Goal: Task Accomplishment & Management: Use online tool/utility

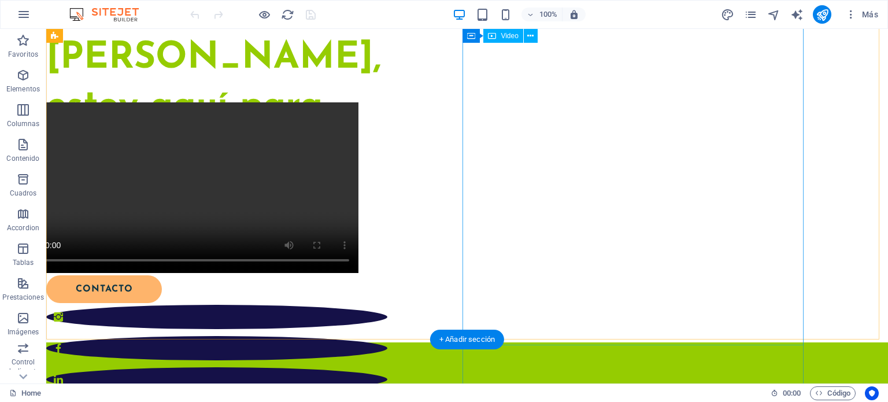
scroll to position [297, 0]
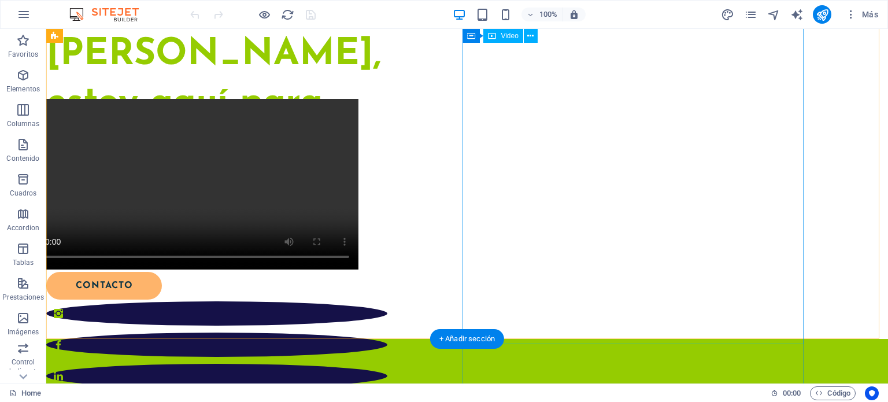
click at [358, 269] on figure at bounding box center [187, 184] width 341 height 170
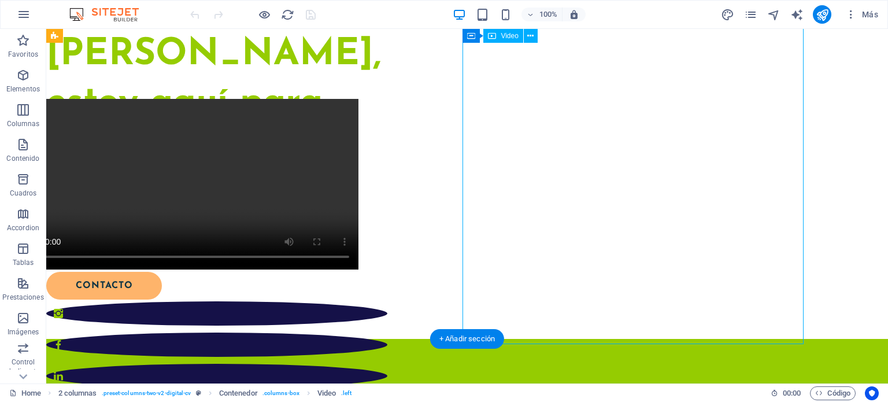
click at [358, 269] on figure at bounding box center [187, 184] width 341 height 170
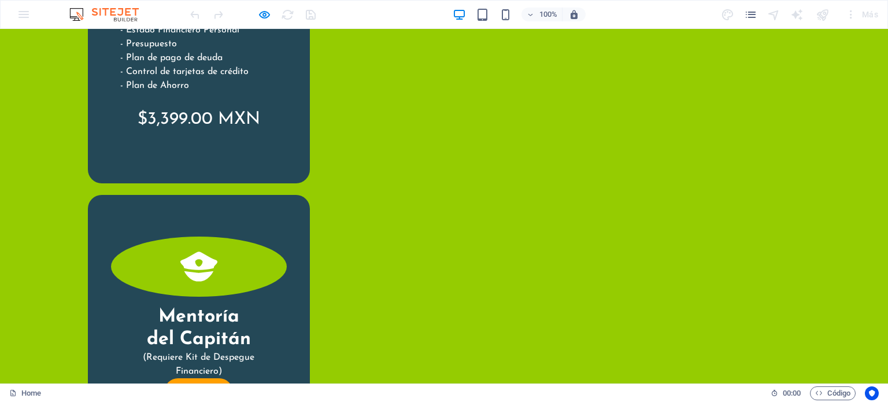
scroll to position [3009, 0]
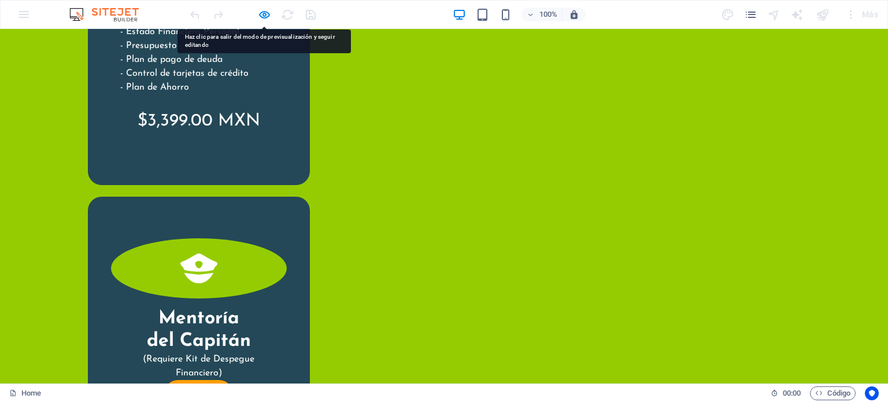
drag, startPoint x: 370, startPoint y: 309, endPoint x: 358, endPoint y: 310, distance: 11.6
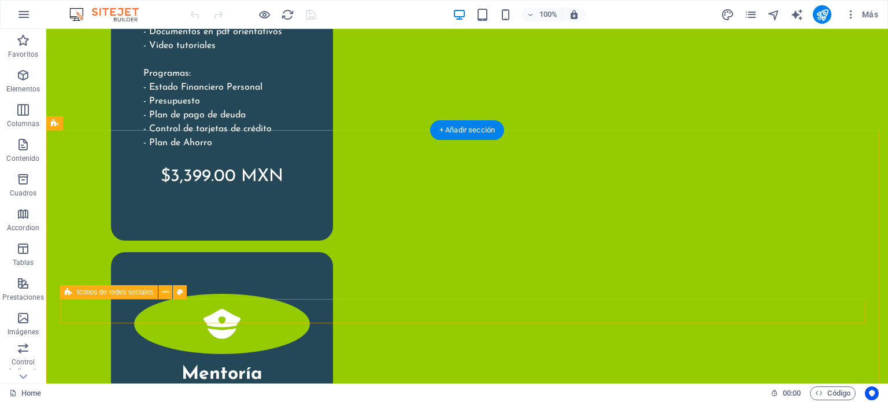
scroll to position [3046, 0]
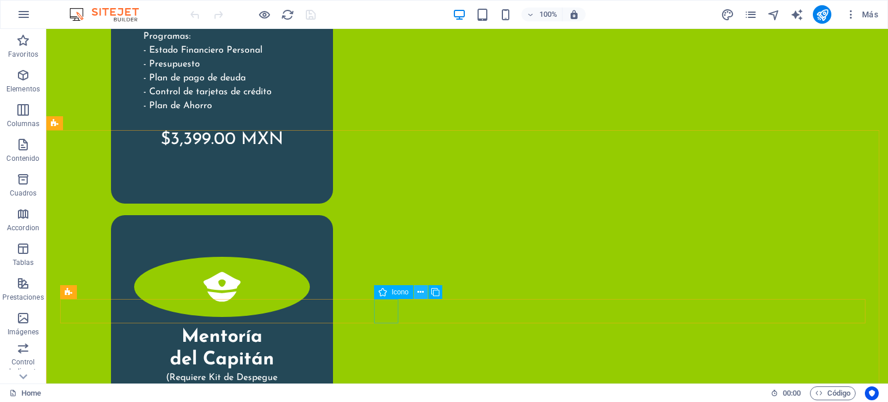
click at [420, 290] on icon at bounding box center [420, 292] width 6 height 12
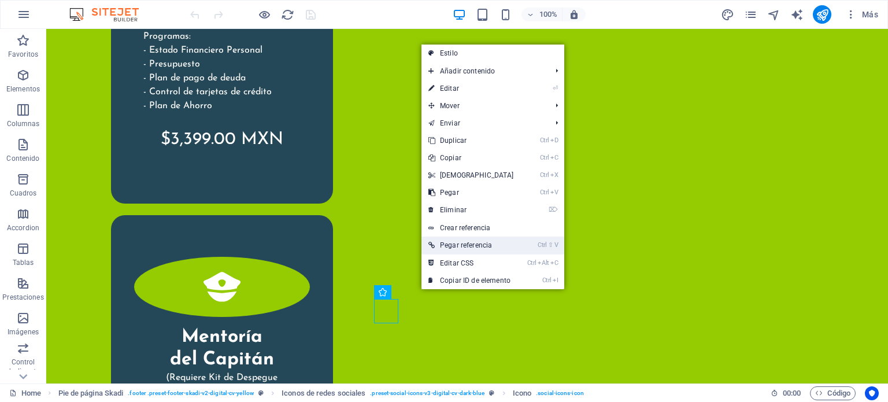
click at [478, 244] on link "Ctrl ⇧ V Pegar referencia" at bounding box center [470, 244] width 99 height 17
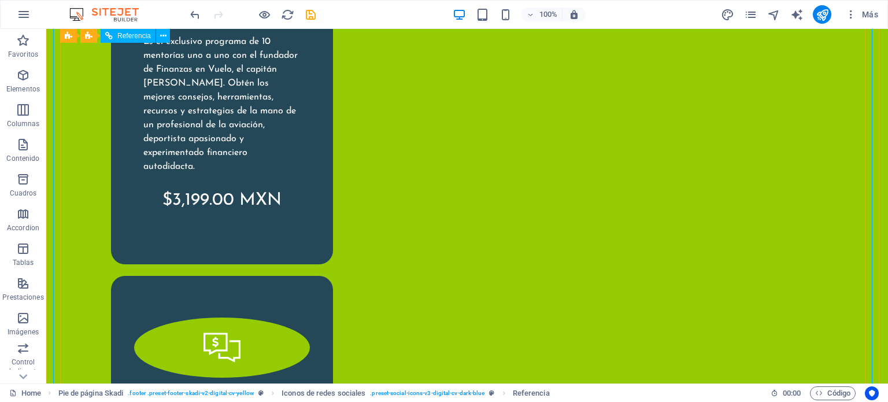
scroll to position [3083, 0]
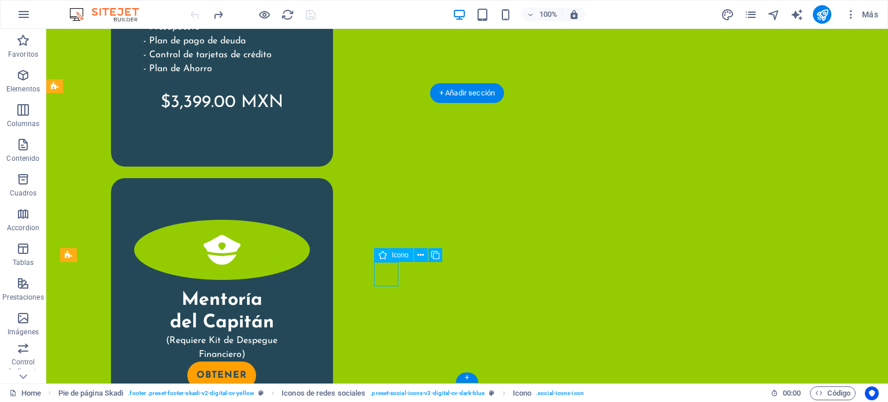
select select "xMidYMid"
select select "px"
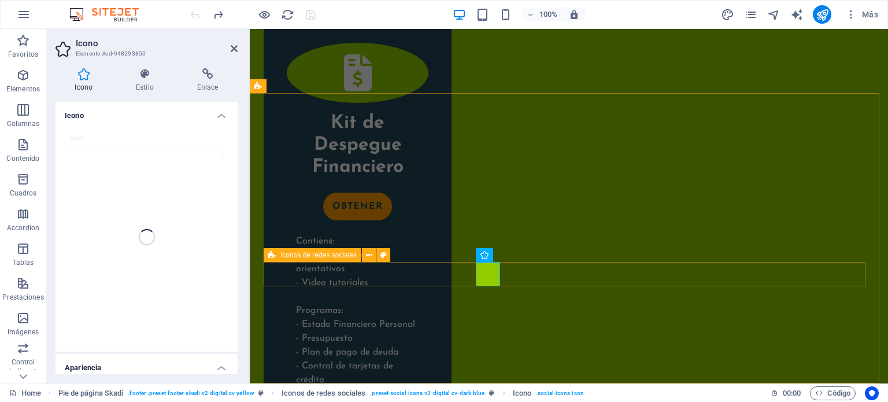
scroll to position [3311, 0]
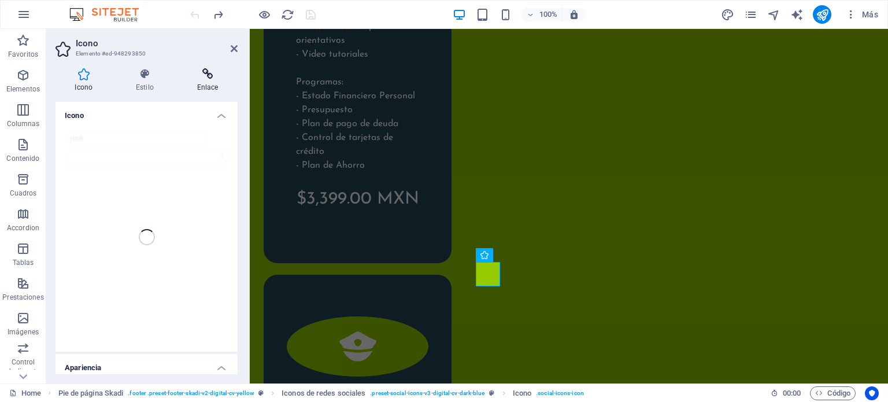
click at [207, 71] on icon at bounding box center [207, 74] width 60 height 12
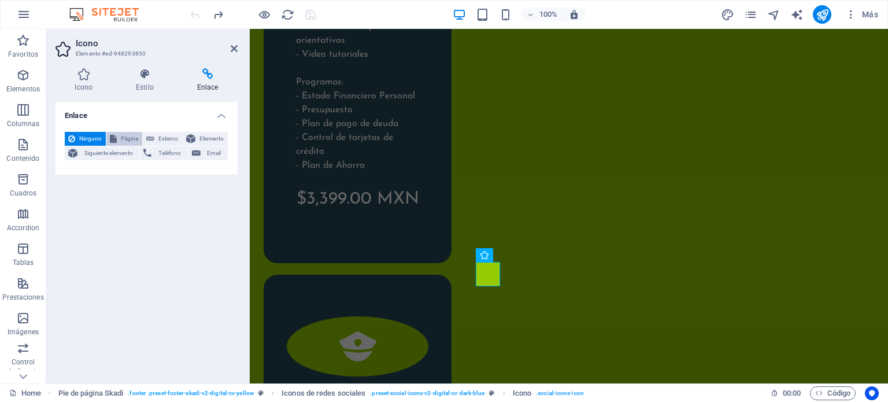
click at [125, 136] on span "Página" at bounding box center [129, 139] width 18 height 14
select select
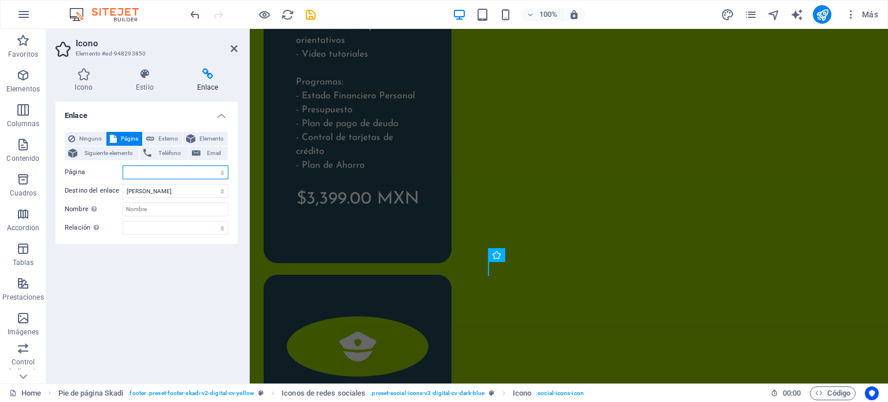
click at [151, 166] on select "Home Legal Notice Privacy Subpage Test" at bounding box center [176, 172] width 106 height 14
click at [160, 133] on span "Externo" at bounding box center [168, 139] width 21 height 14
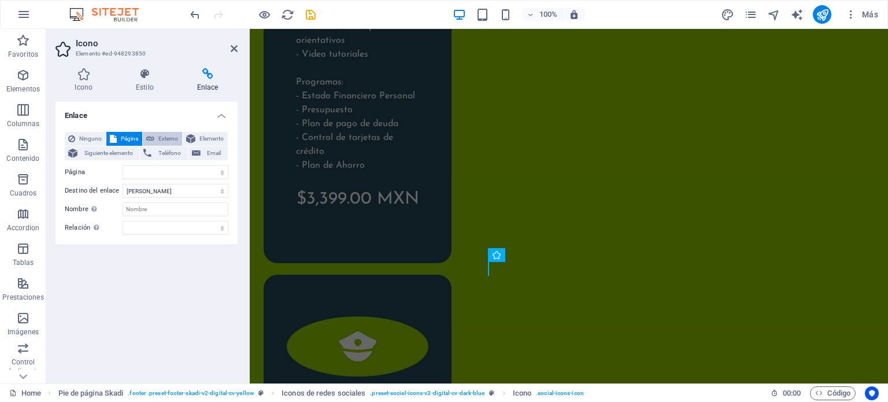
select select "blank"
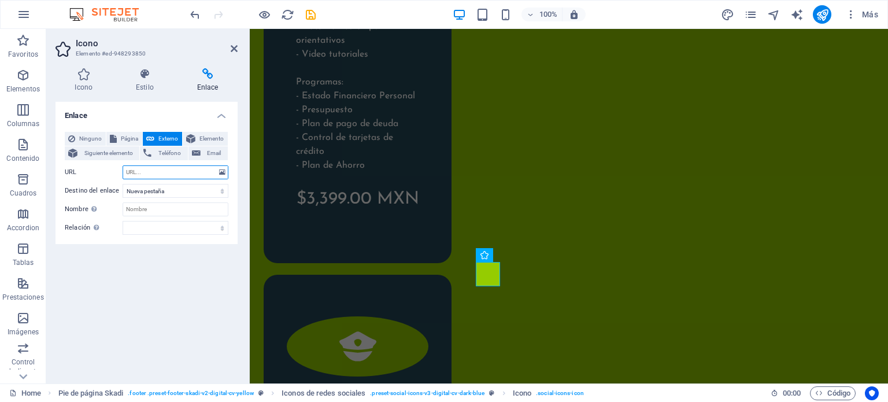
paste input "[URL][DOMAIN_NAME]"
type input "[URL][DOMAIN_NAME]"
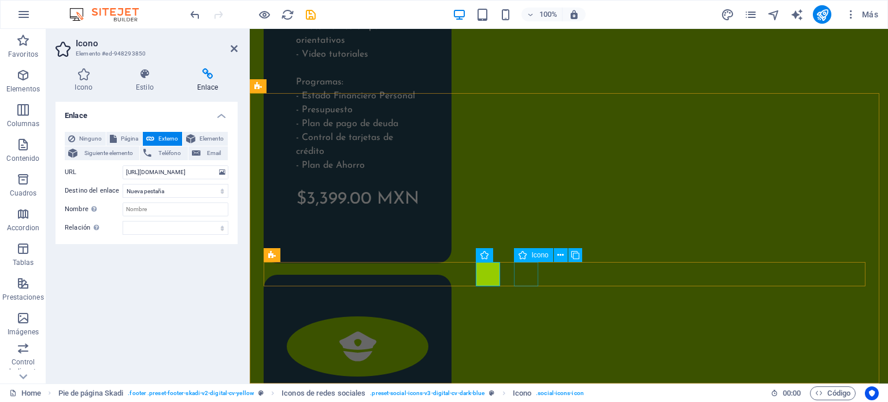
scroll to position [0, 0]
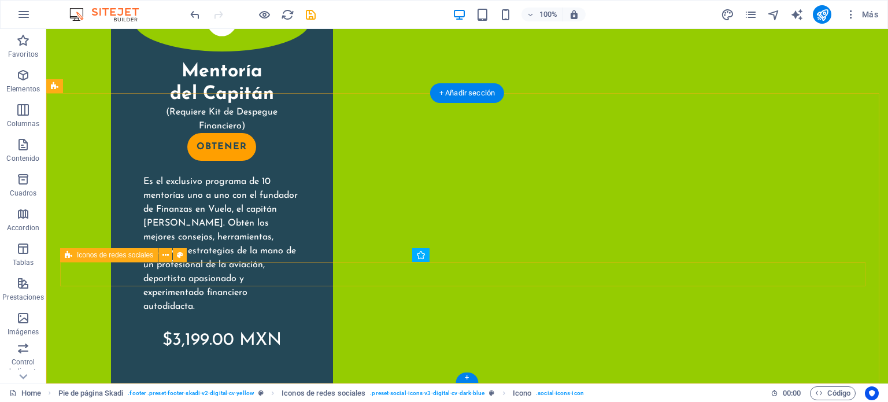
scroll to position [3083, 0]
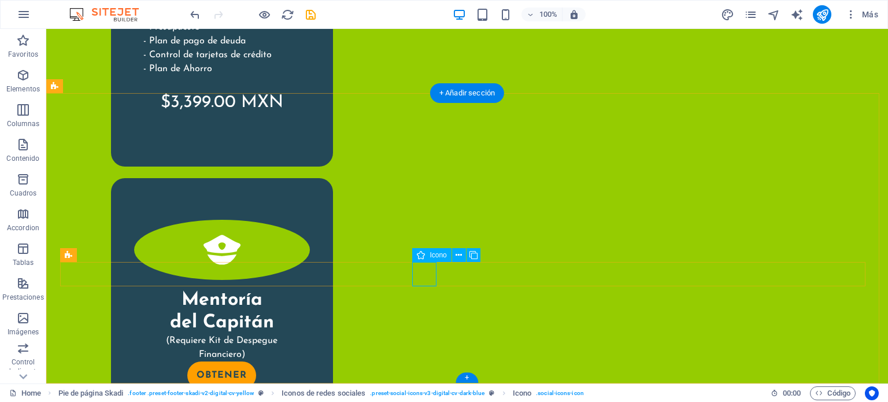
select select "xMidYMid"
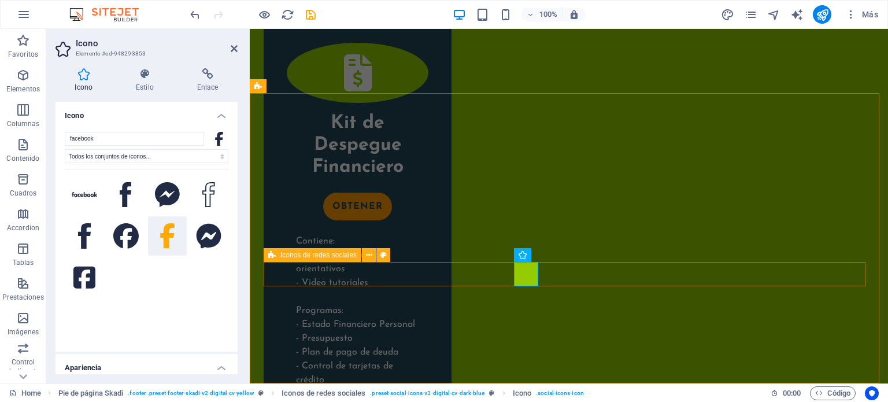
scroll to position [3311, 0]
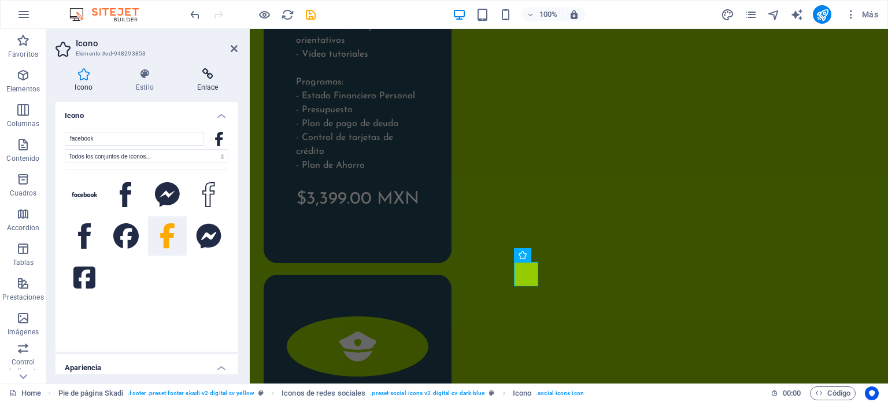
click at [204, 81] on h4 "Enlace" at bounding box center [207, 80] width 60 height 24
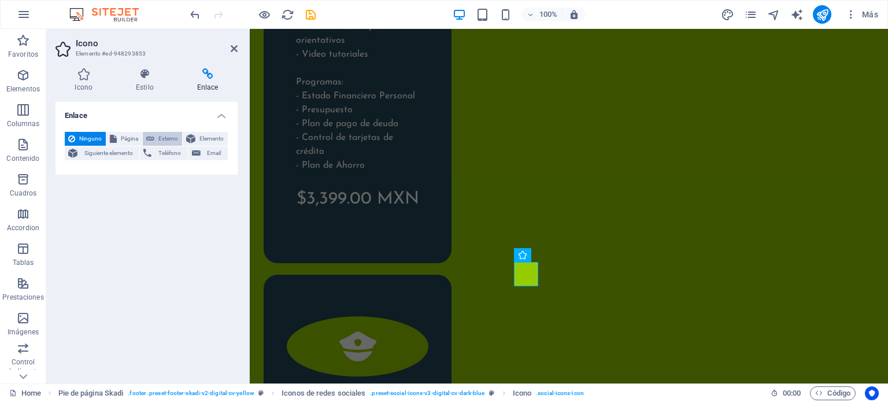
click at [162, 136] on span "Externo" at bounding box center [168, 139] width 21 height 14
select select "blank"
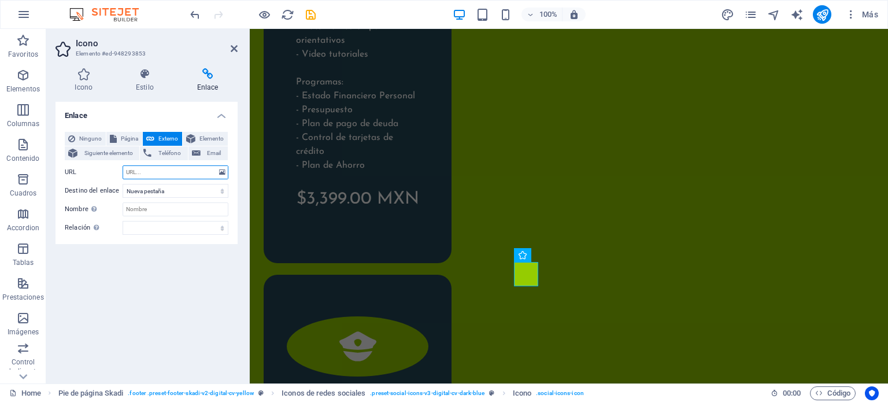
paste input "[URL][DOMAIN_NAME]"
type input "[URL][DOMAIN_NAME]"
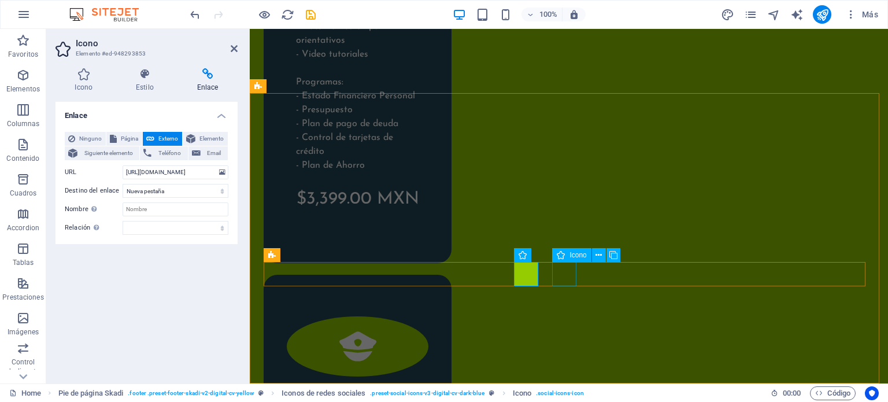
scroll to position [0, 0]
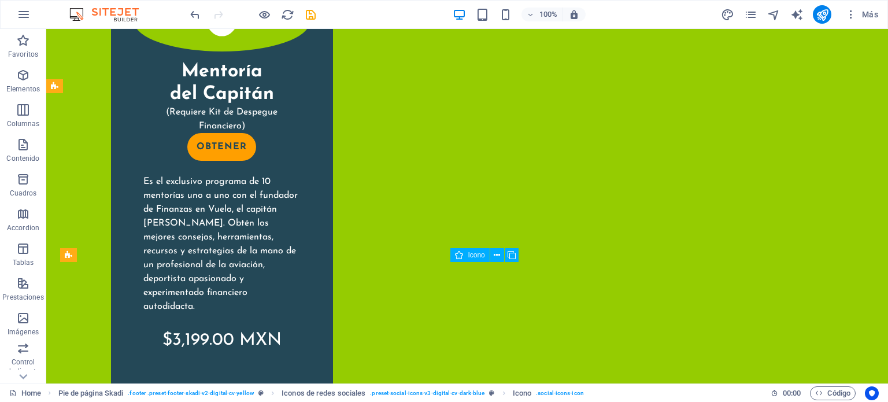
scroll to position [3083, 0]
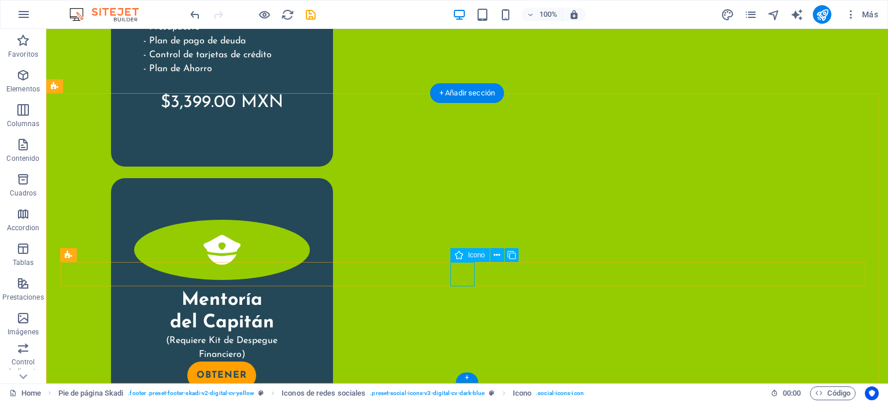
select select "xMidYMid"
select select "px"
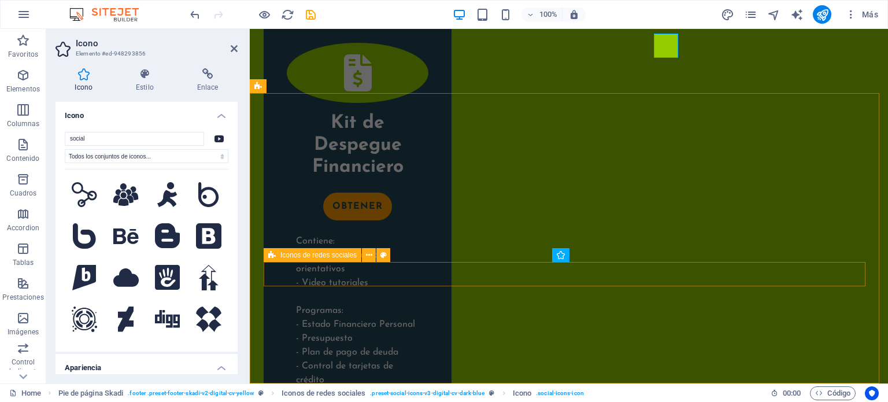
scroll to position [3311, 0]
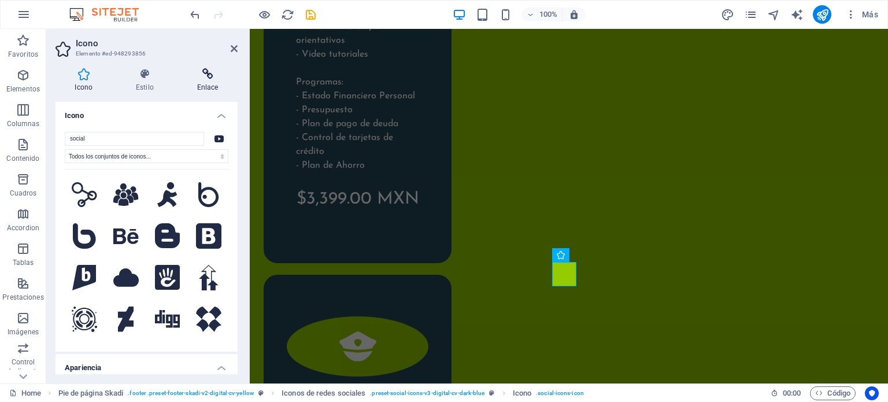
click at [202, 76] on icon at bounding box center [207, 74] width 60 height 12
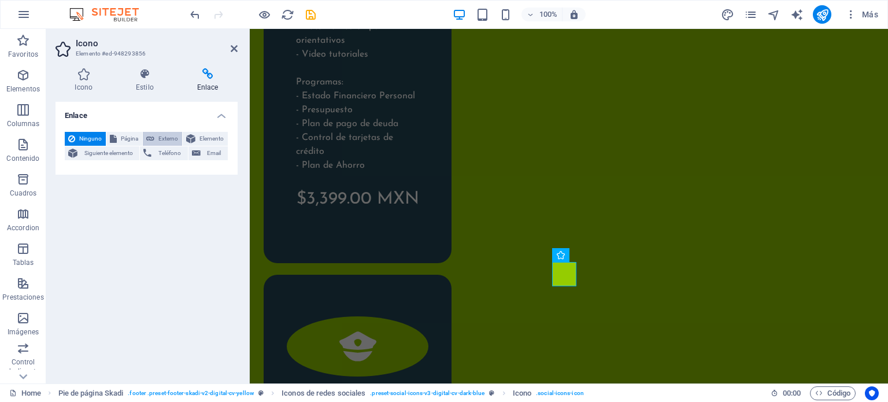
click at [167, 135] on span "Externo" at bounding box center [168, 139] width 21 height 14
select select "blank"
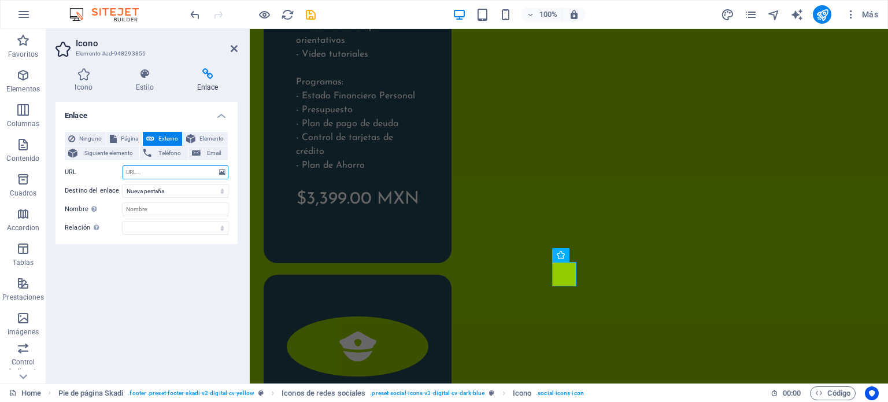
paste input "[URL][DOMAIN_NAME]"
type input "[URL][DOMAIN_NAME]"
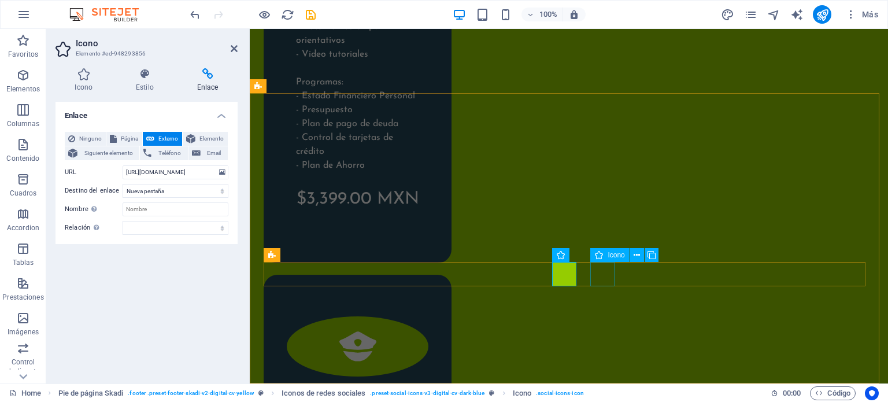
scroll to position [0, 0]
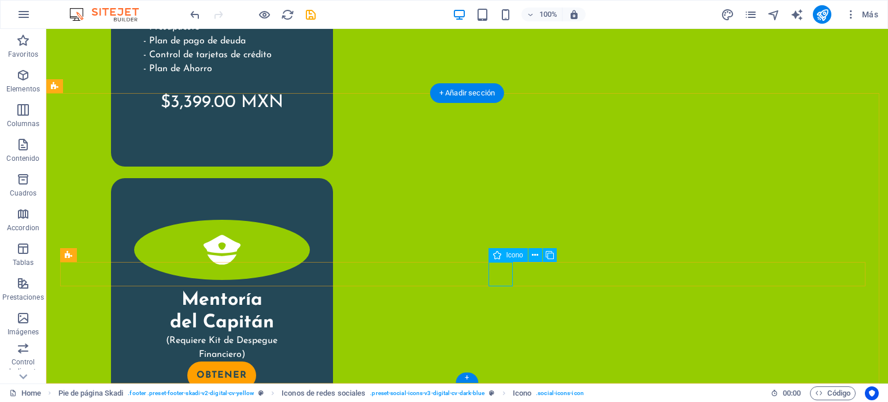
select select "xMidYMid"
select select "px"
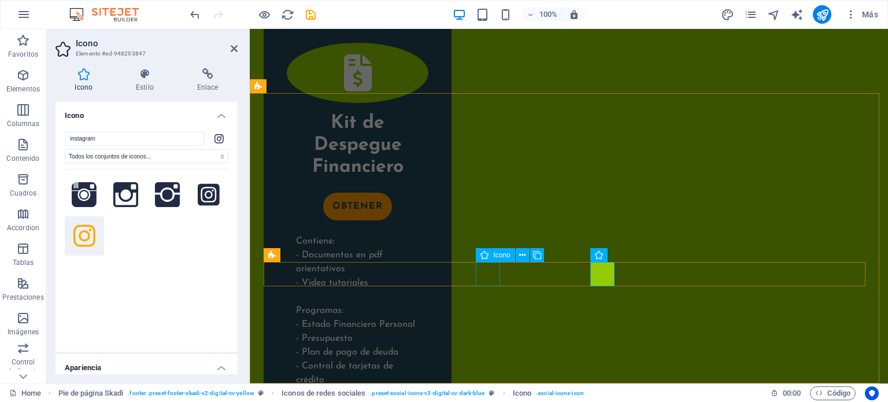
scroll to position [3311, 0]
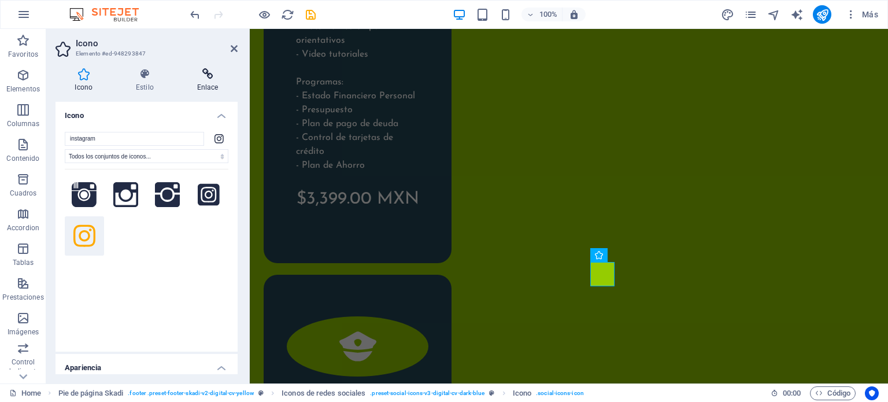
click at [209, 72] on icon at bounding box center [207, 74] width 60 height 12
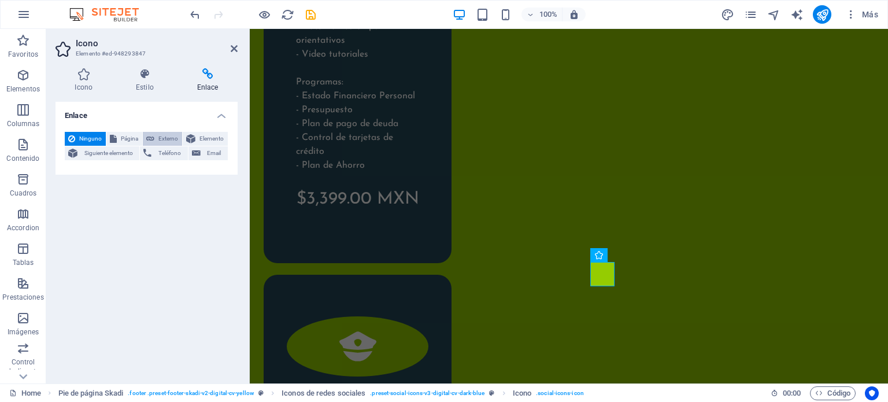
click at [169, 136] on span "Externo" at bounding box center [168, 139] width 21 height 14
select select "blank"
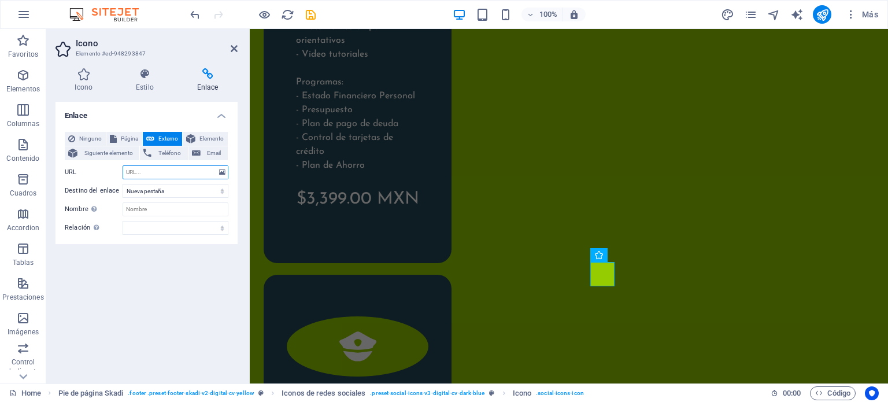
paste input "[URL][DOMAIN_NAME]"
type input "[URL][DOMAIN_NAME]"
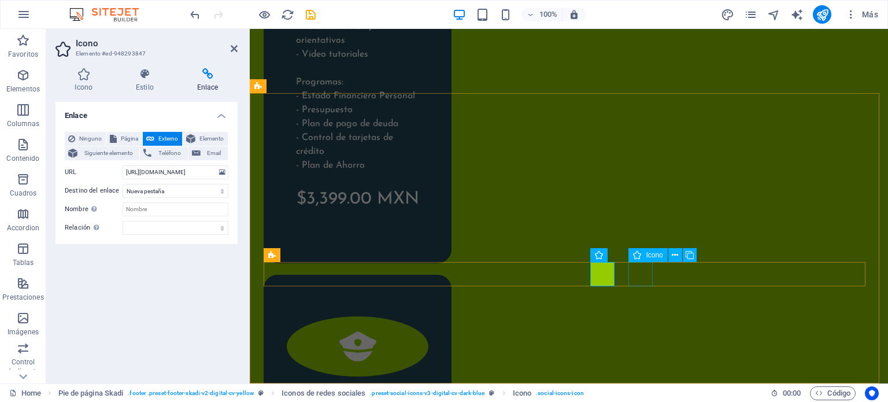
scroll to position [0, 0]
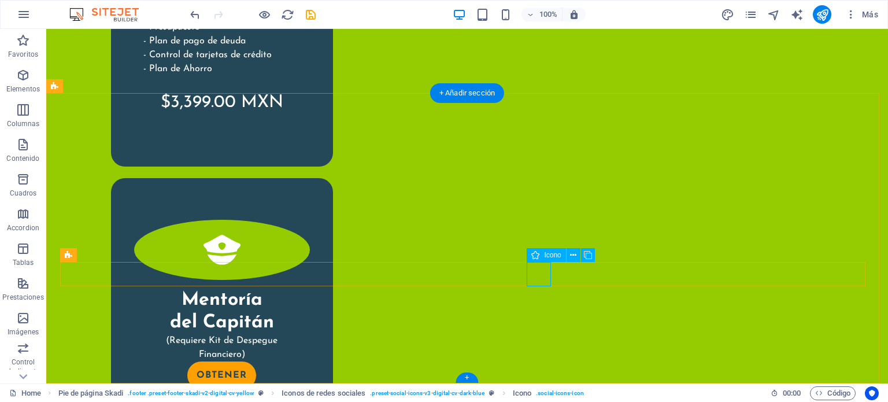
select select "xMidYMid"
select select "px"
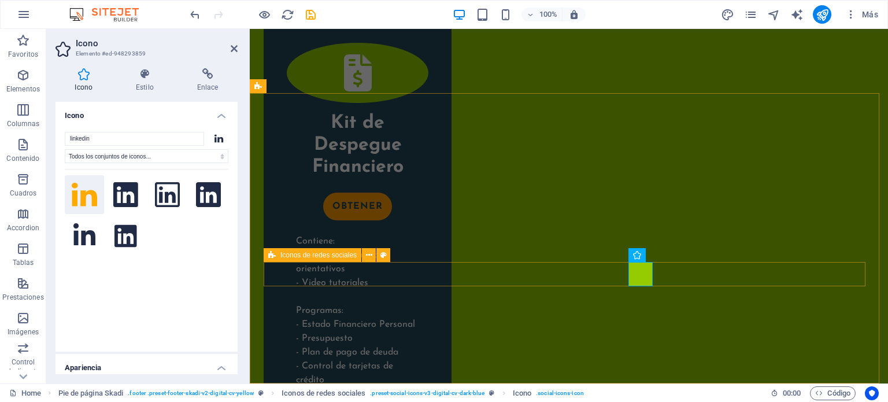
scroll to position [3311, 0]
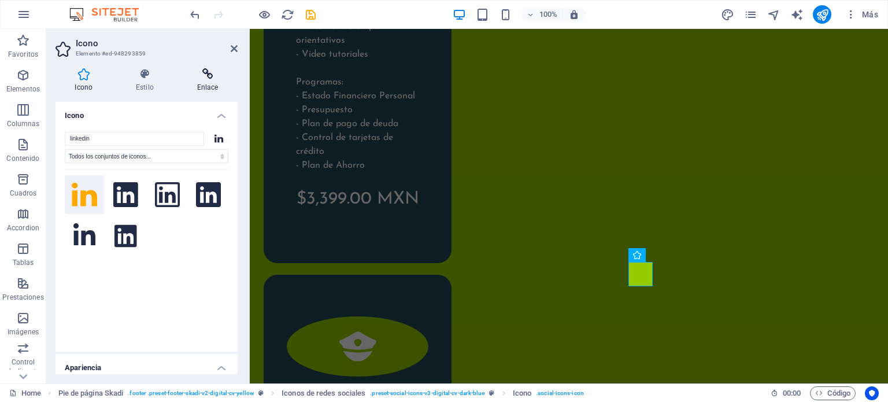
click at [222, 78] on icon at bounding box center [207, 74] width 60 height 12
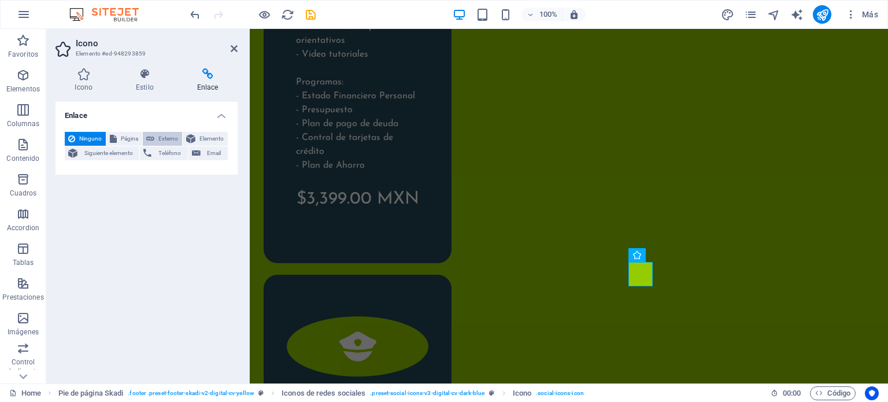
click at [162, 137] on span "Externo" at bounding box center [168, 139] width 21 height 14
select select "blank"
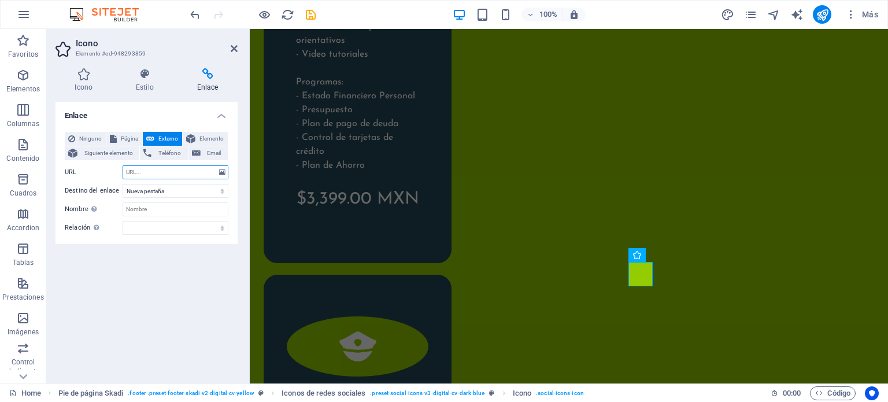
paste input "[URL][DOMAIN_NAME]"
type input "[URL][DOMAIN_NAME]"
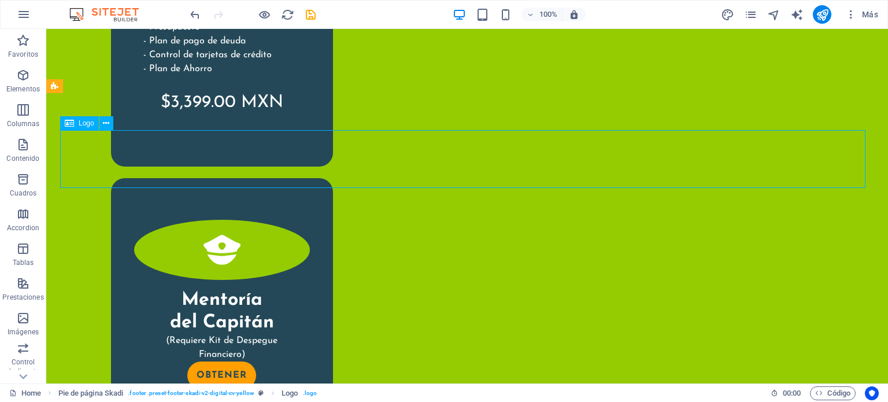
scroll to position [3046, 0]
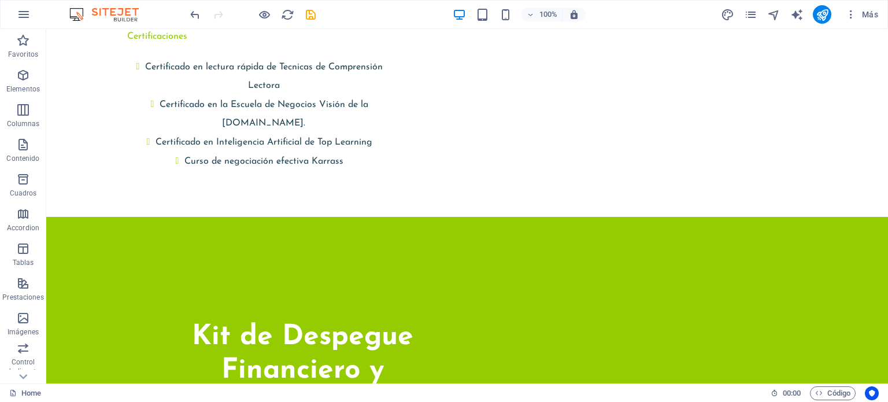
scroll to position [2276, 0]
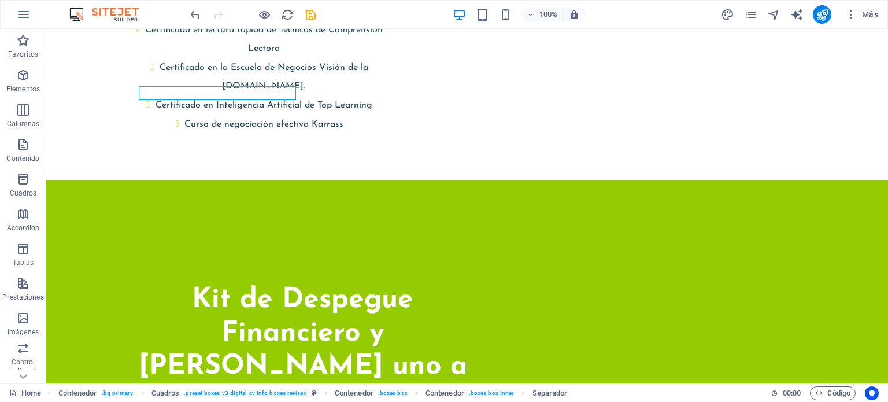
select select "px"
click at [201, 82] on icon at bounding box center [201, 79] width 6 height 12
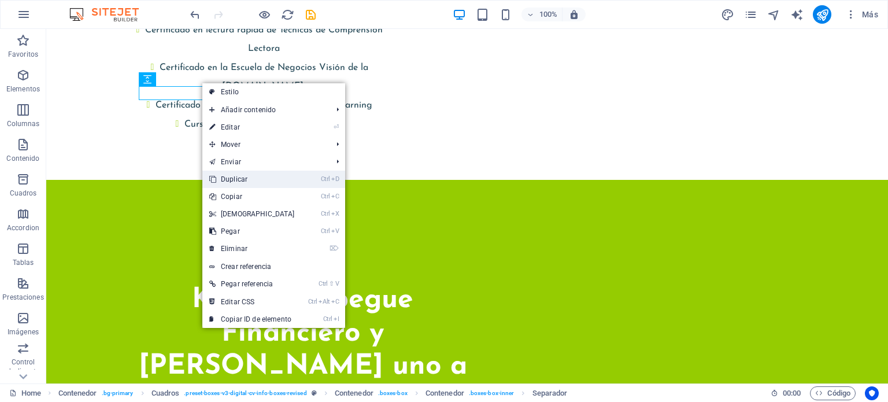
click at [244, 180] on link "Ctrl D Duplicar" at bounding box center [251, 178] width 99 height 17
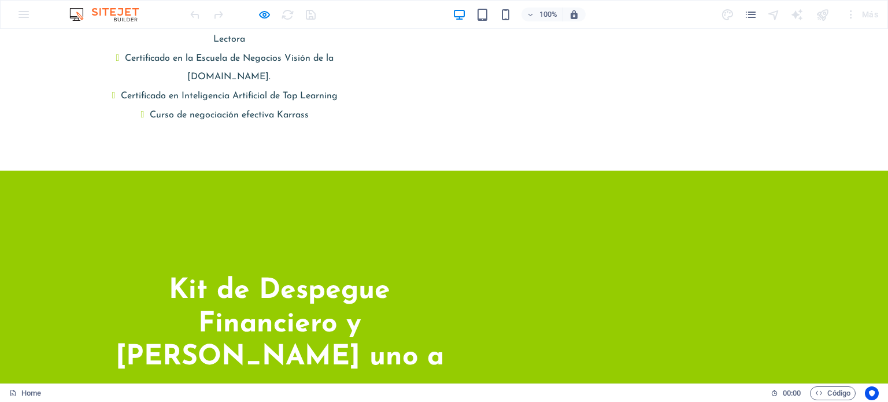
scroll to position [2267, 0]
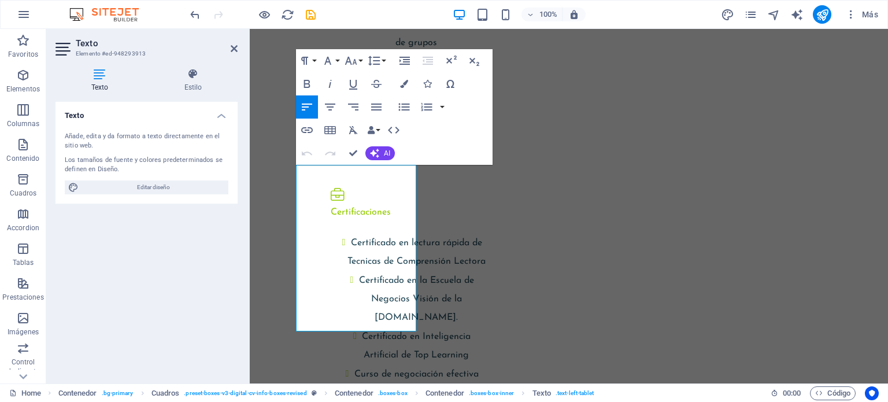
scroll to position [2427, 0]
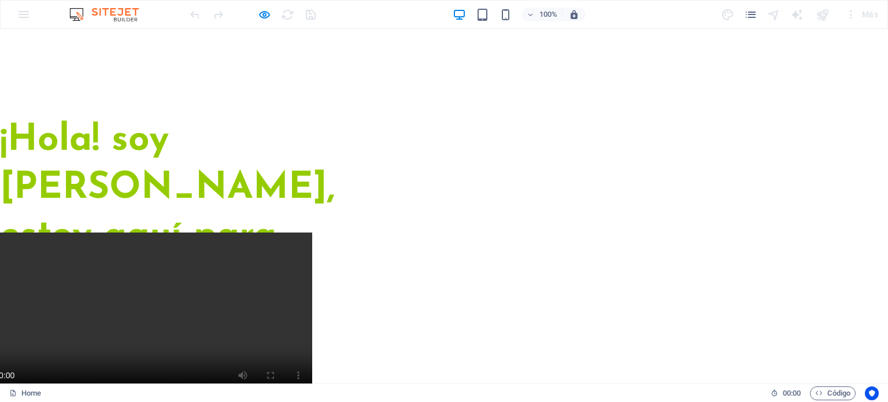
scroll to position [0, 0]
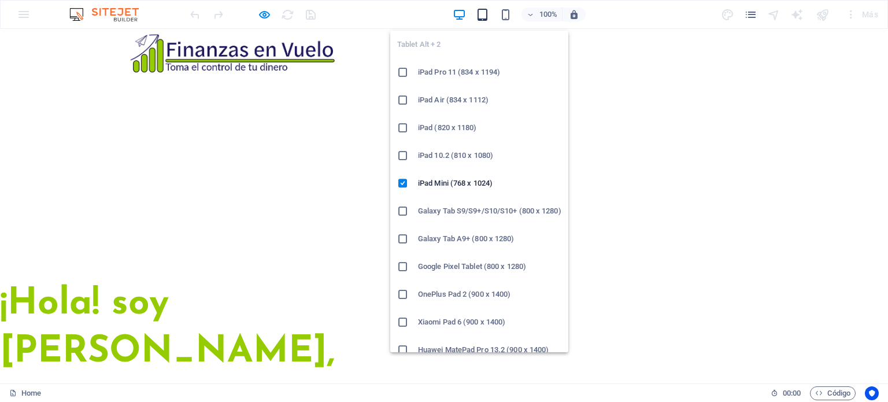
click at [484, 9] on icon "button" at bounding box center [482, 14] width 13 height 13
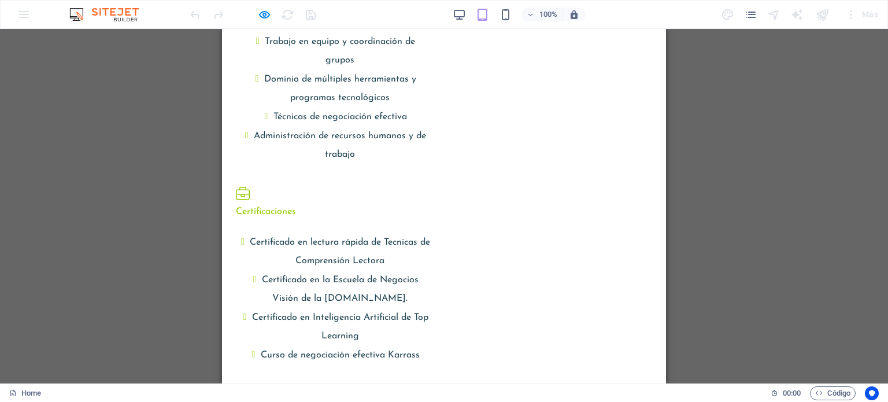
scroll to position [2722, 0]
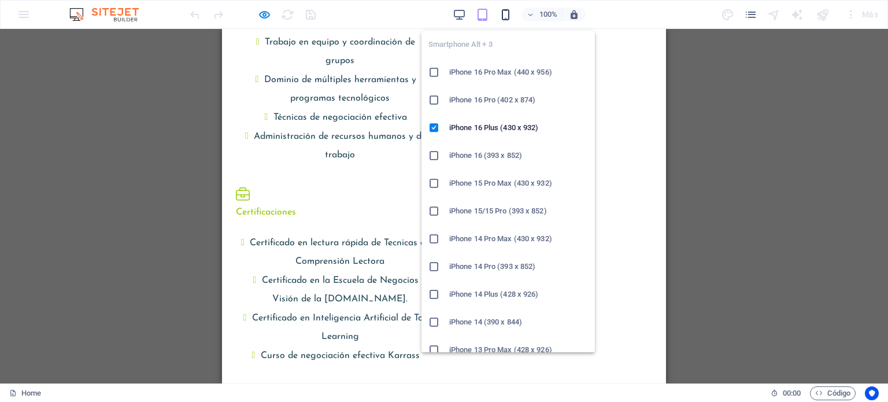
click at [506, 18] on icon "button" at bounding box center [505, 14] width 13 height 13
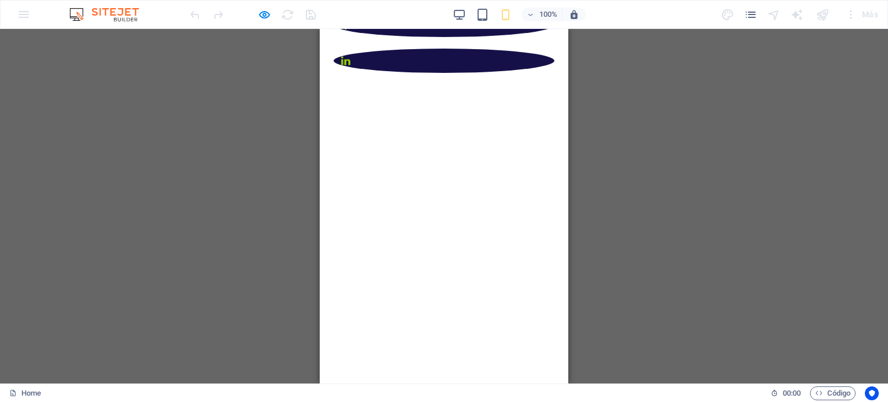
scroll to position [0, 0]
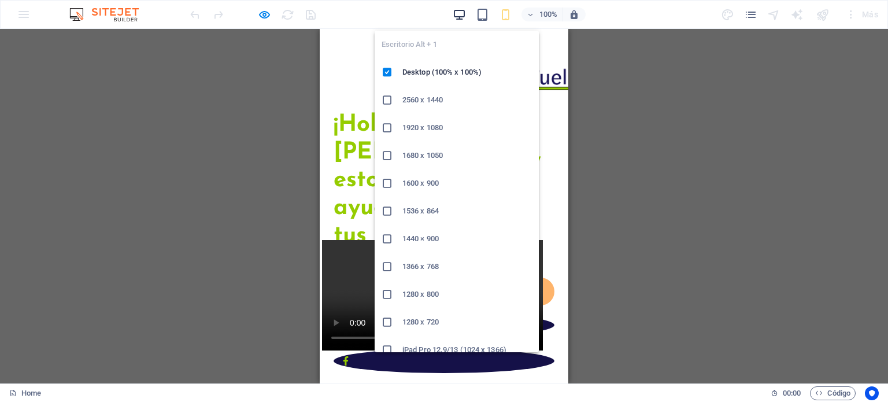
click at [458, 10] on icon "button" at bounding box center [459, 14] width 13 height 13
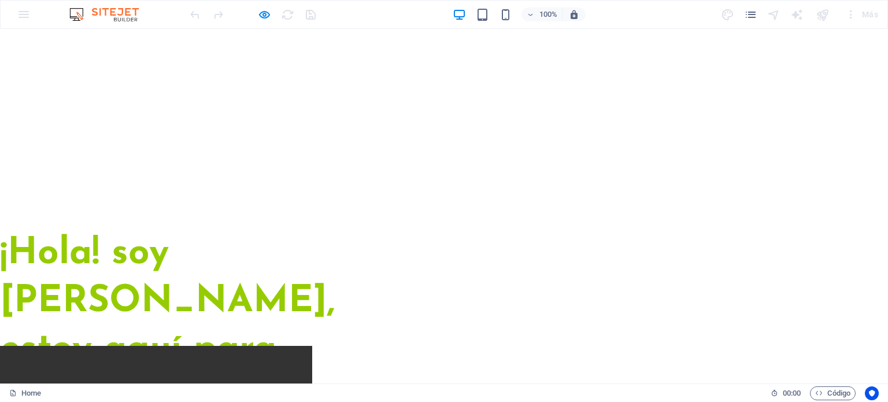
scroll to position [108, 0]
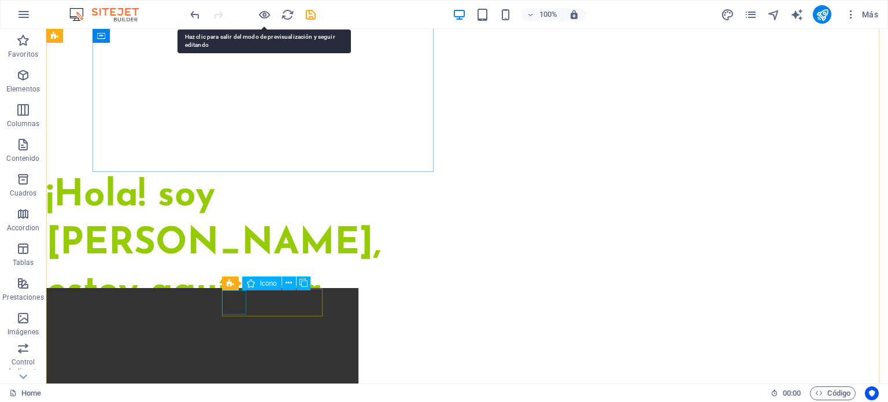
select select "xMidYMid"
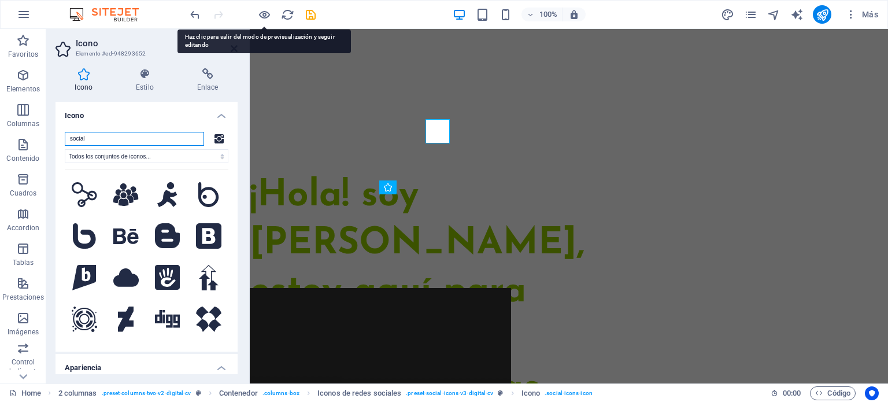
scroll to position [279, 0]
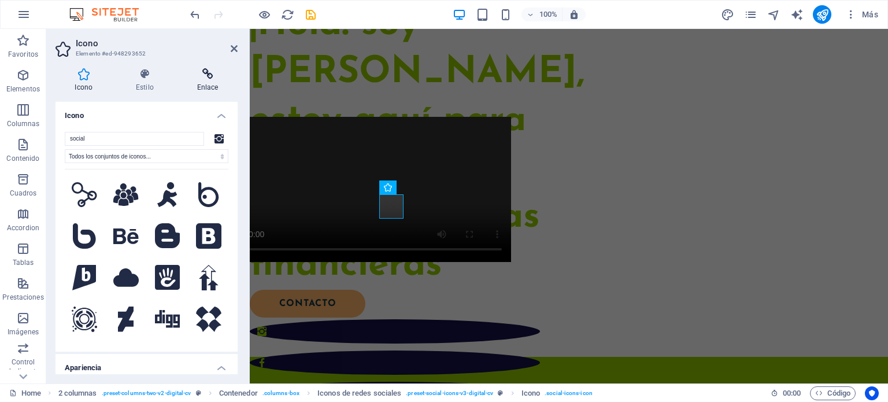
click at [203, 83] on h4 "Enlace" at bounding box center [207, 80] width 60 height 24
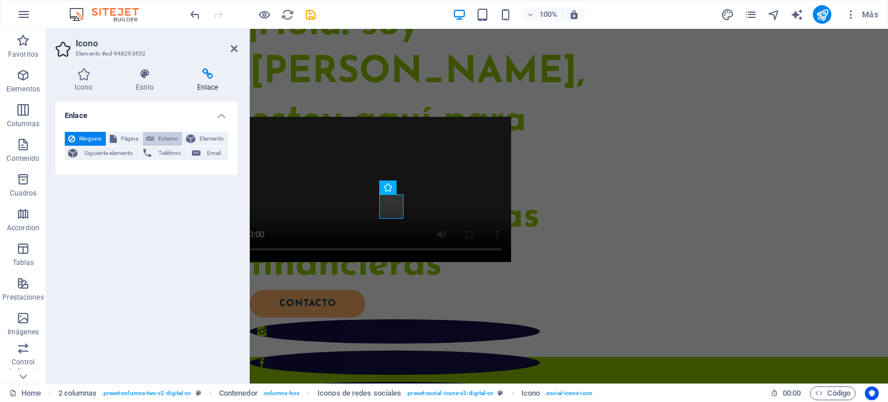
click at [166, 137] on span "Externo" at bounding box center [168, 139] width 21 height 14
select select "blank"
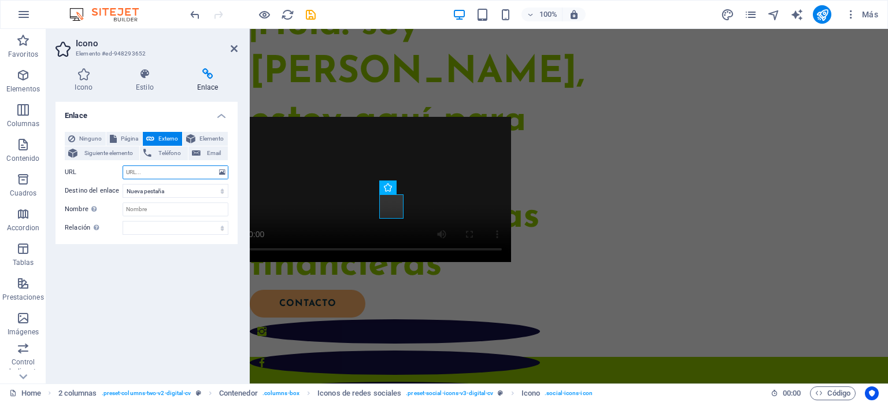
paste input "[URL][DOMAIN_NAME]"
type input "[URL][DOMAIN_NAME]"
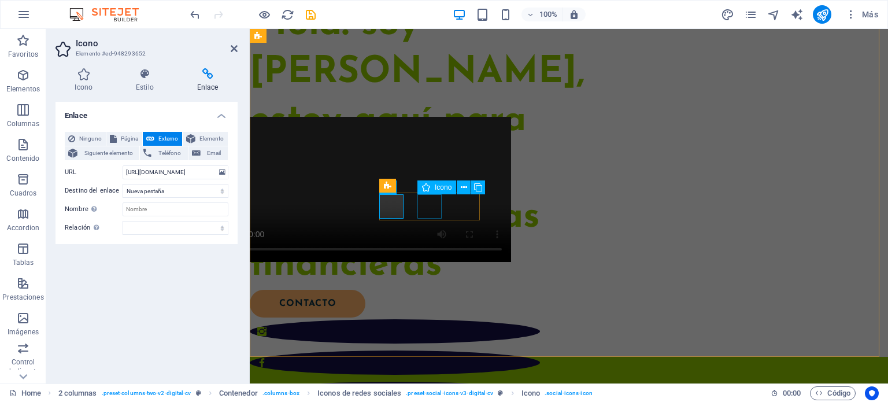
scroll to position [0, 0]
click at [425, 350] on figure at bounding box center [395, 362] width 290 height 24
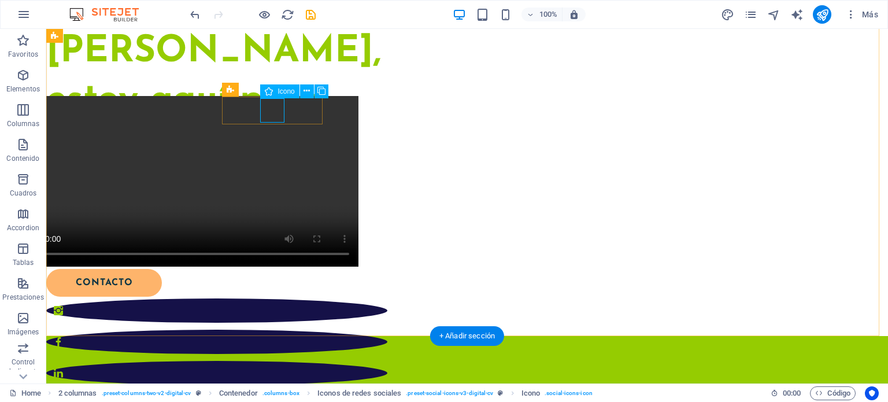
click at [272, 329] on figure at bounding box center [216, 341] width 341 height 24
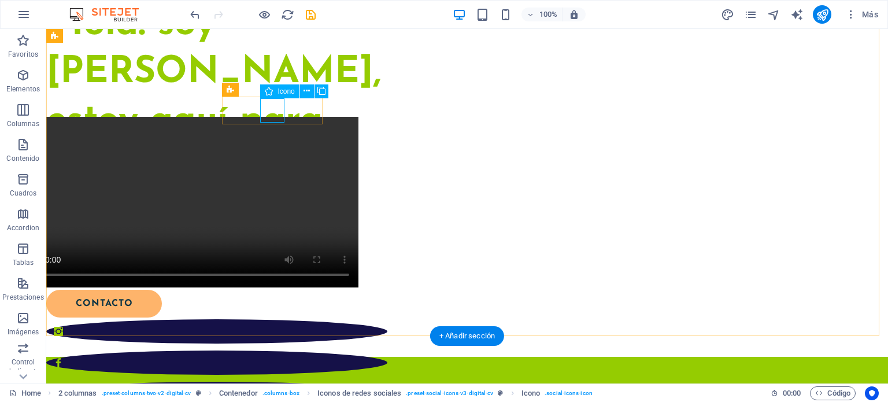
select select "xMidYMid"
select select "px"
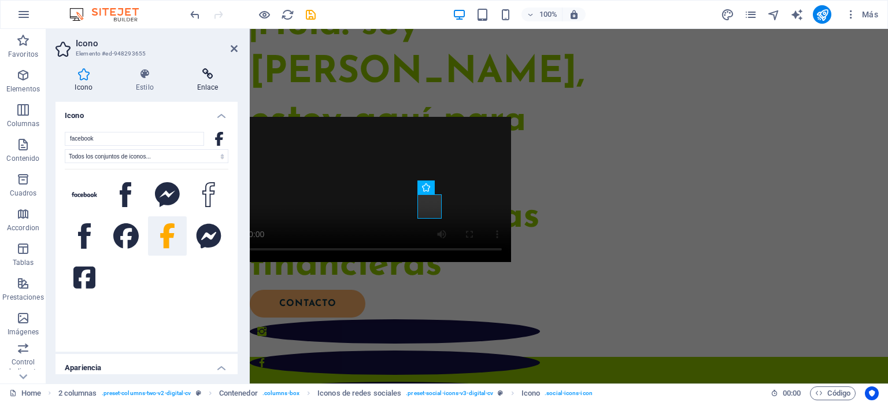
click at [213, 71] on icon at bounding box center [207, 74] width 60 height 12
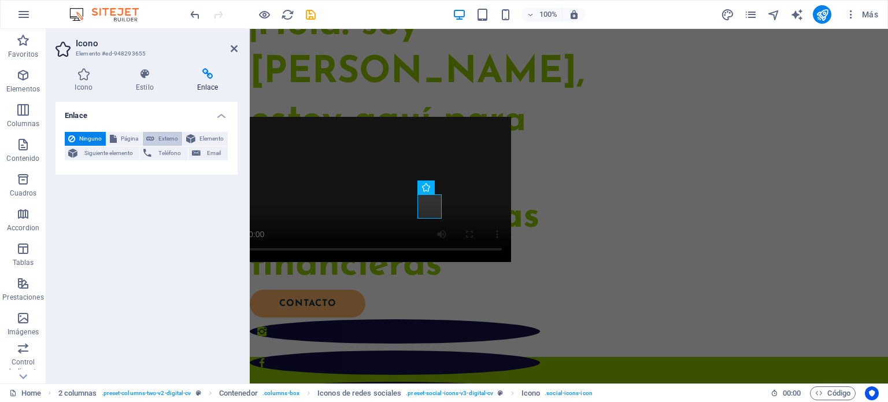
click at [158, 136] on span "Externo" at bounding box center [168, 139] width 21 height 14
select select "blank"
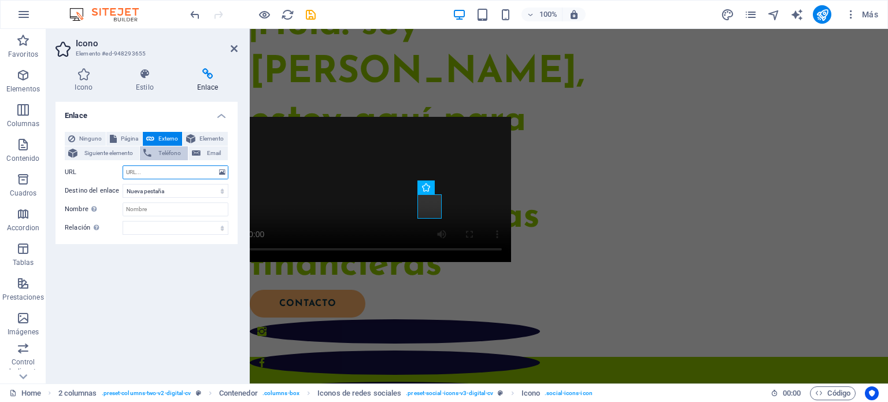
paste input "[URL][DOMAIN_NAME][PERSON_NAME][PERSON_NAME]"
type input "[URL][DOMAIN_NAME][PERSON_NAME][PERSON_NAME]"
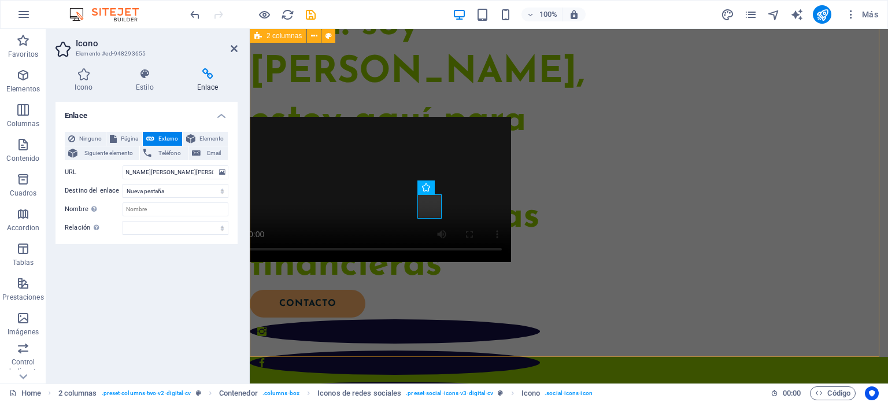
scroll to position [0, 0]
click at [524, 200] on div "¡Hola! soy [PERSON_NAME], estoy aquí para ayudarte a lograr tus metas financier…" at bounding box center [569, 82] width 638 height 549
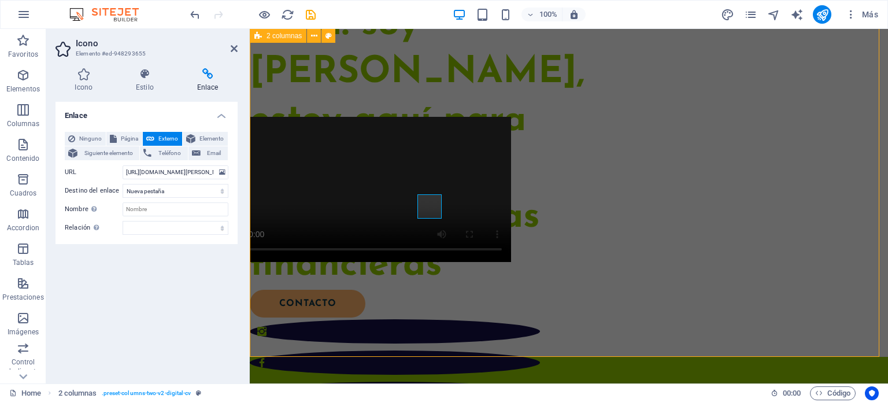
scroll to position [300, 0]
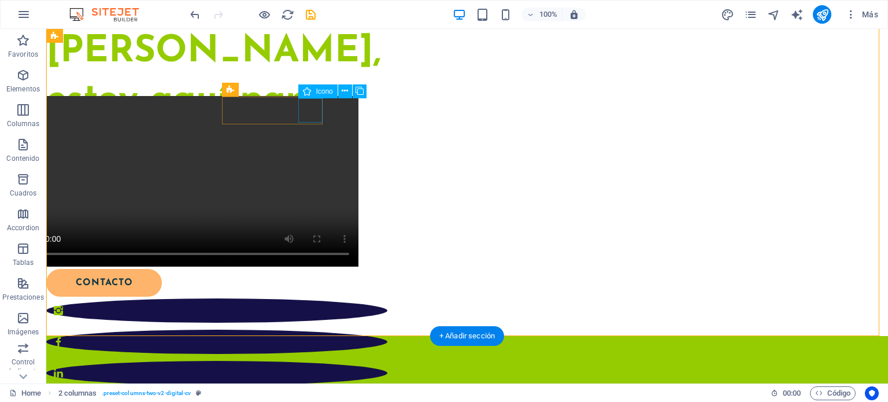
click at [305, 361] on figure at bounding box center [216, 373] width 341 height 24
select select "xMidYMid"
select select "px"
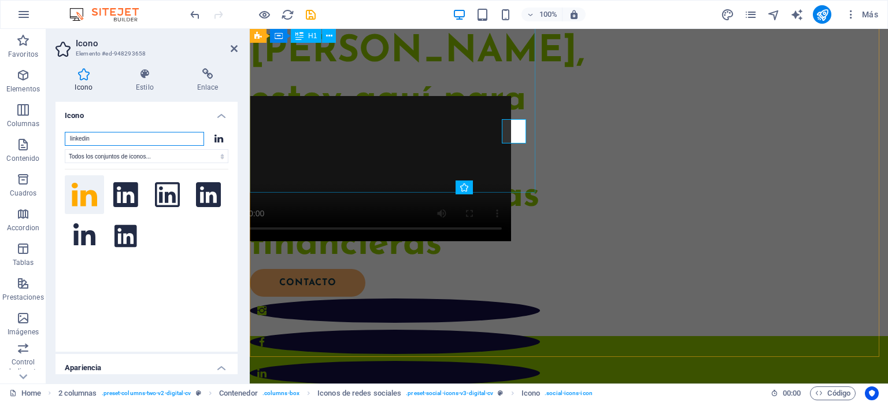
scroll to position [279, 0]
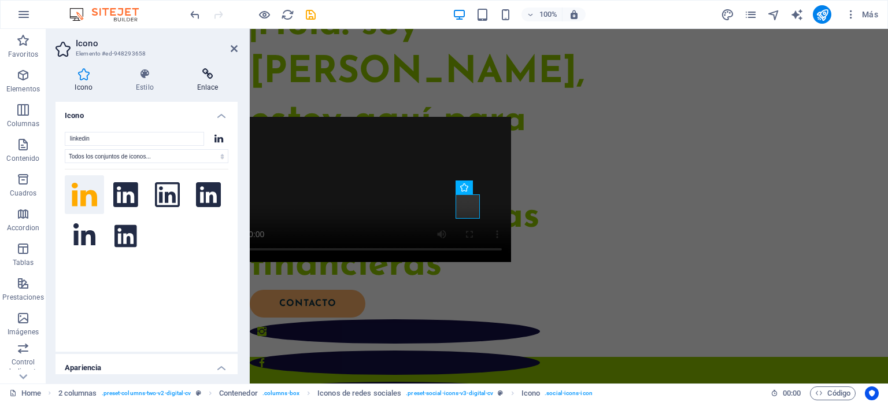
click at [209, 86] on h4 "Enlace" at bounding box center [207, 80] width 60 height 24
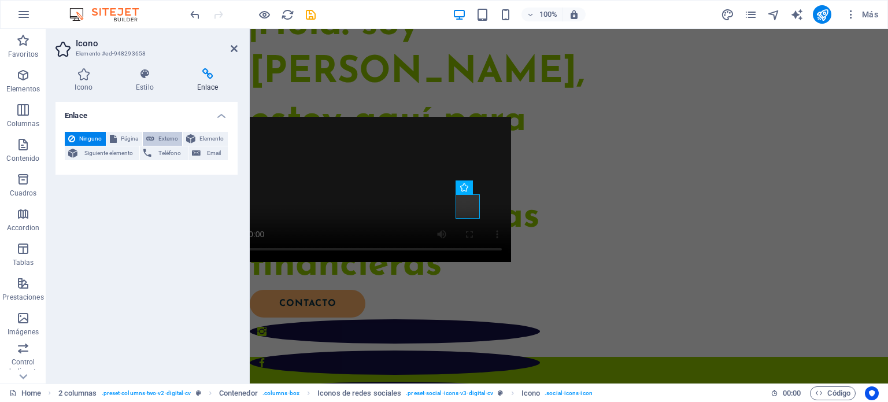
click at [158, 138] on span "Externo" at bounding box center [168, 139] width 21 height 14
select select "blank"
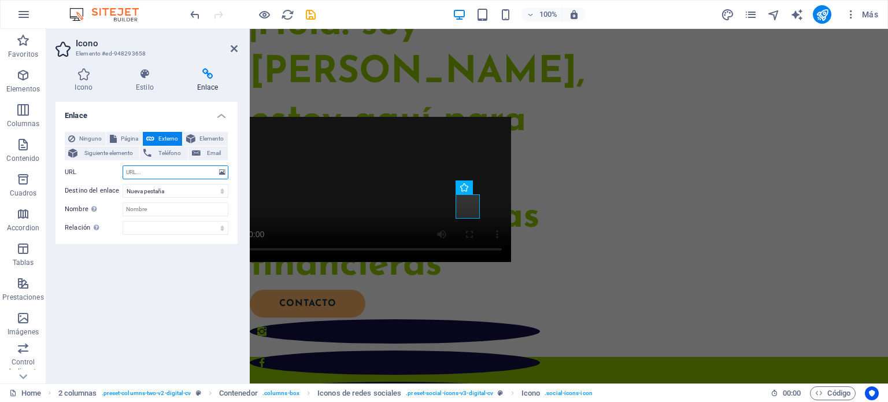
paste input "[URL][DOMAIN_NAME][PERSON_NAME]"
type input "[URL][DOMAIN_NAME][PERSON_NAME]"
click at [458, 258] on div "¡Hola! soy [PERSON_NAME], estoy aquí para ayudarte a lograr tus metas financier…" at bounding box center [569, 82] width 638 height 549
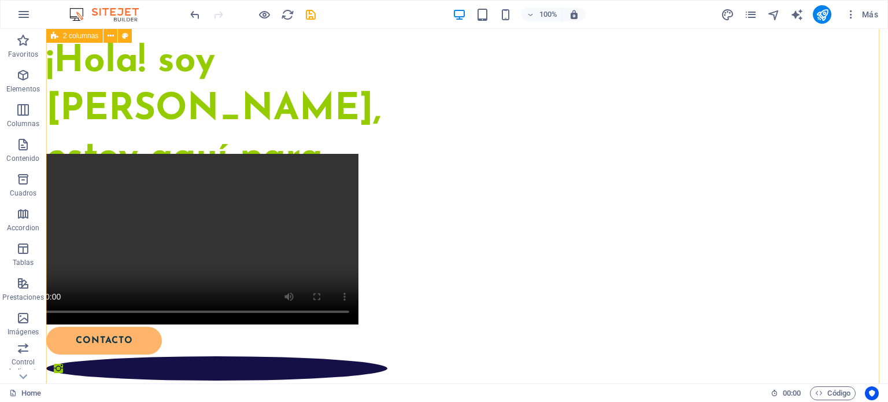
scroll to position [243, 0]
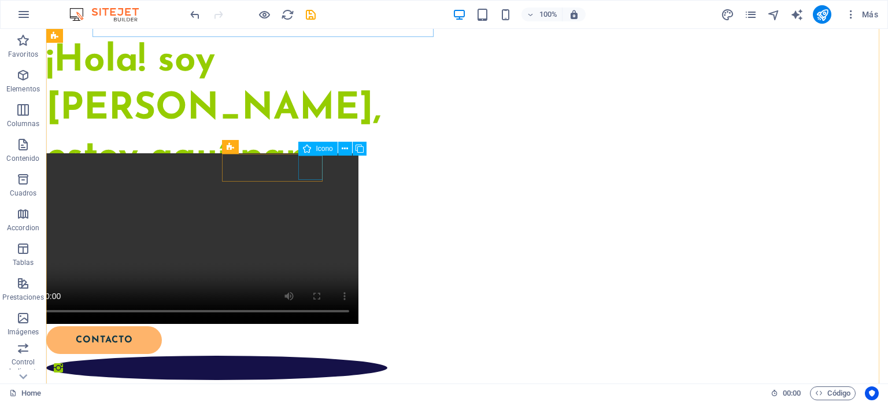
click at [151, 326] on div "CONTACTo" at bounding box center [209, 340] width 327 height 28
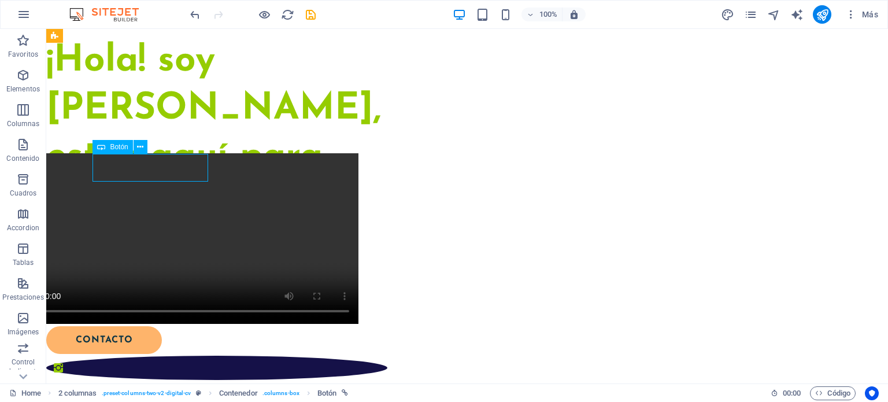
click at [151, 326] on div "CONTACTo" at bounding box center [209, 340] width 327 height 28
select select "px"
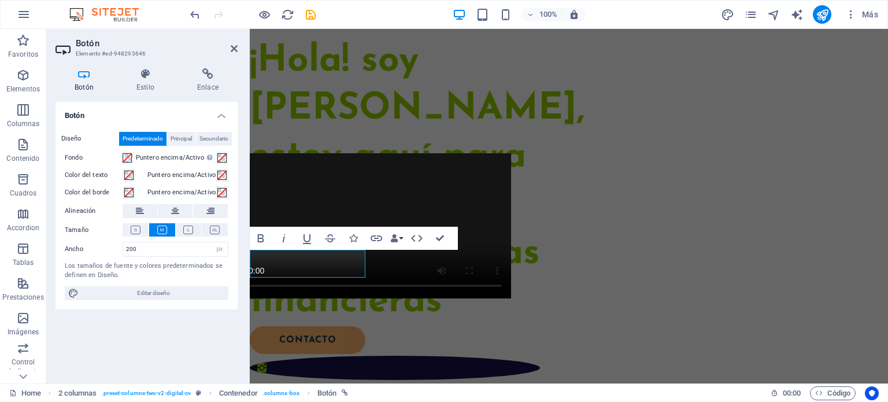
scroll to position [222, 0]
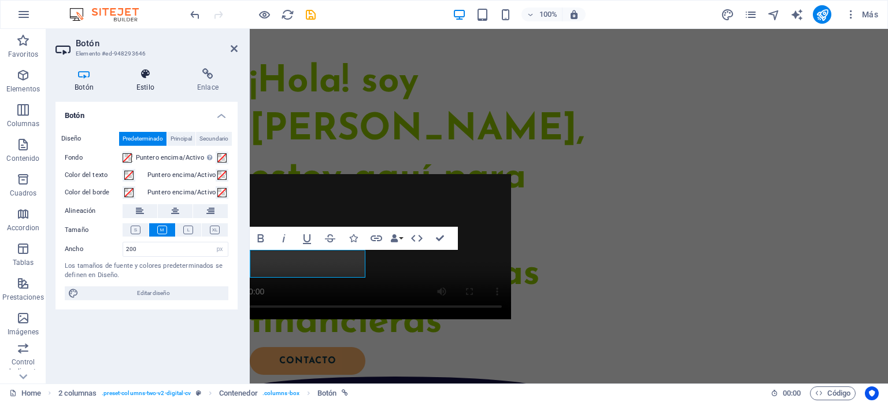
click at [145, 75] on icon at bounding box center [145, 74] width 56 height 12
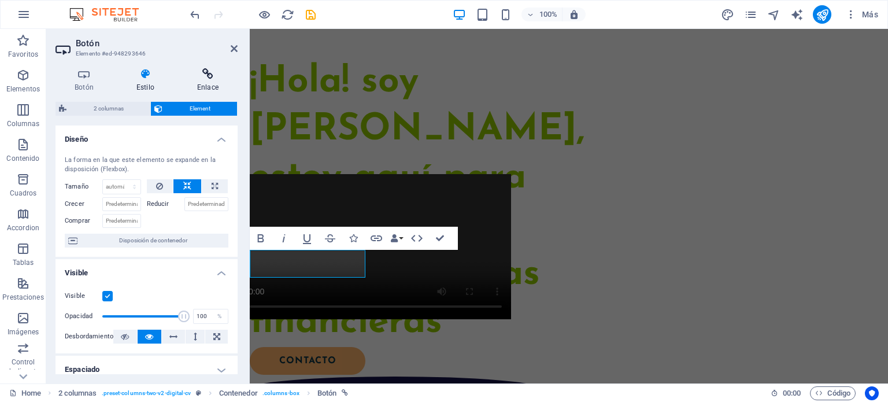
click at [208, 75] on icon at bounding box center [208, 74] width 60 height 12
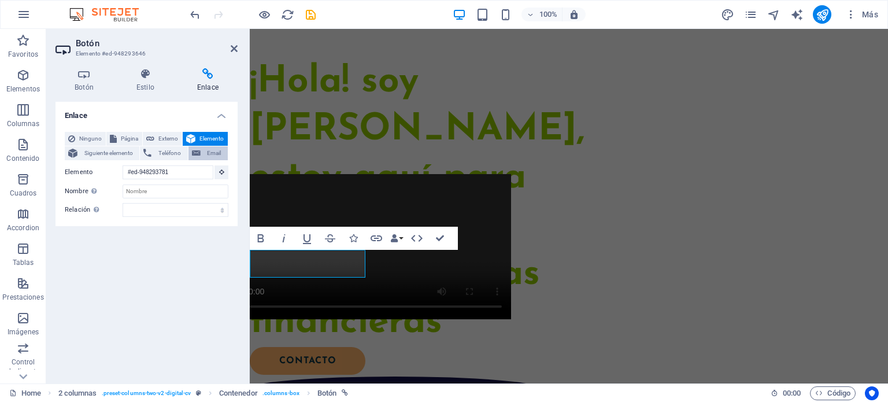
click at [206, 149] on span "Email" at bounding box center [214, 153] width 20 height 14
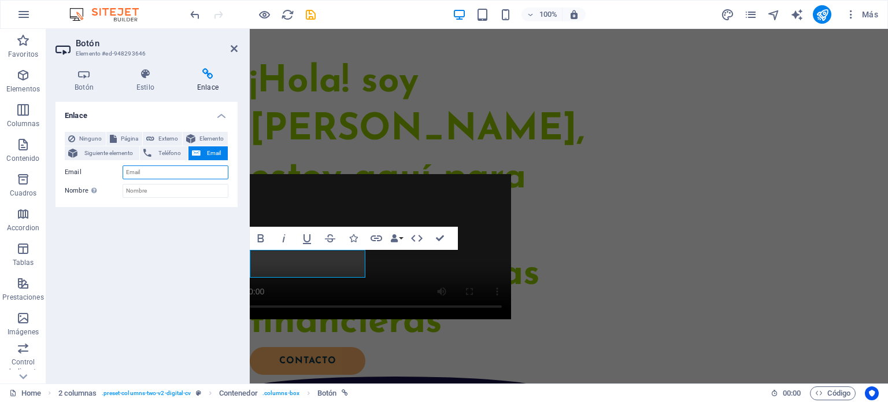
click at [134, 175] on input "Email" at bounding box center [176, 172] width 106 height 14
type input "[EMAIL_ADDRESS][DOMAIN_NAME]"
click at [168, 186] on input "Nombre Una descripción adicional del enlace no debería ser igual al texto del e…" at bounding box center [176, 191] width 106 height 14
click at [385, 176] on div "¡Hola! soy [PERSON_NAME], estoy aquí para ayudarte a lograr tus metas financier…" at bounding box center [395, 202] width 290 height 288
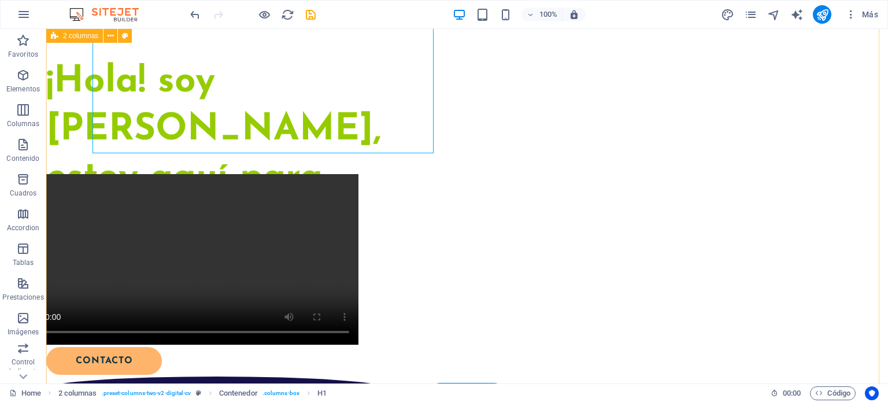
scroll to position [243, 0]
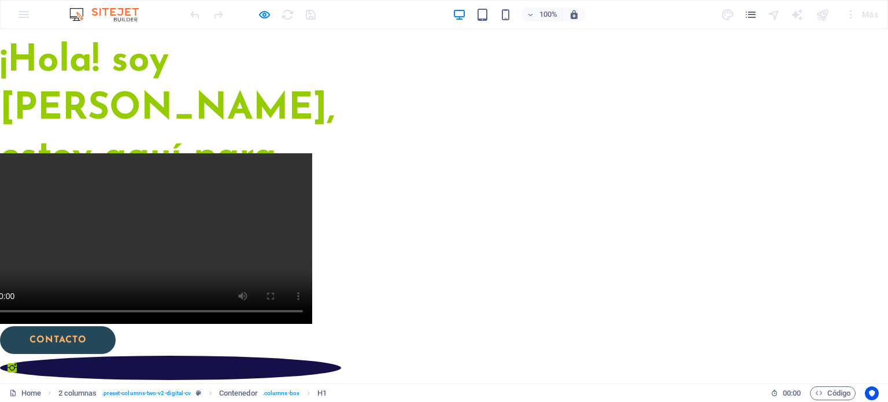
click at [116, 326] on link "CONTACTo" at bounding box center [58, 340] width 116 height 28
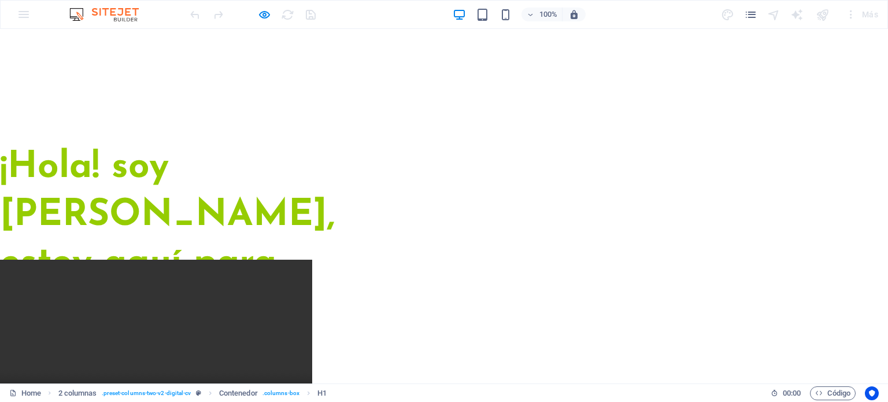
scroll to position [125, 0]
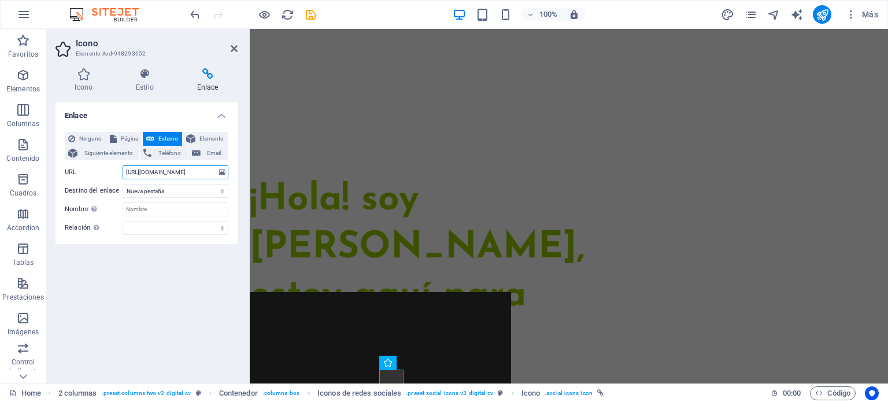
click at [172, 173] on input "[URL][DOMAIN_NAME]" at bounding box center [176, 172] width 106 height 14
paste input "finanzas_envuelo"
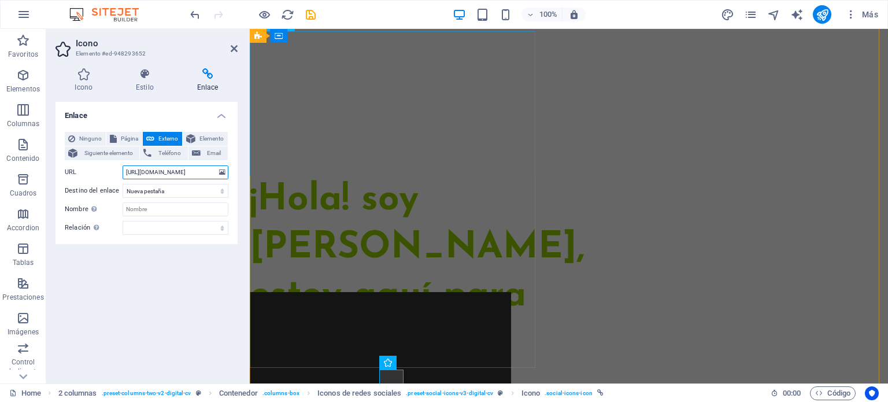
type input "[URL][DOMAIN_NAME]"
click at [360, 190] on div "¡Hola! soy [PERSON_NAME], estoy aquí para ayudarte a lograr tus metas financier…" at bounding box center [395, 320] width 290 height 288
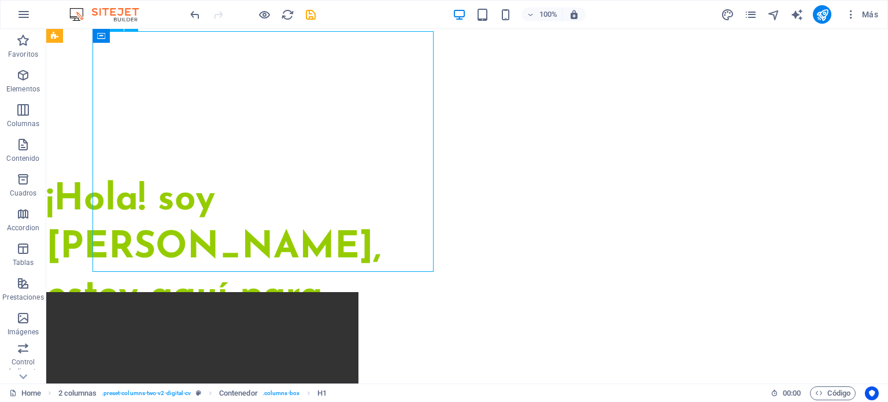
scroll to position [125, 0]
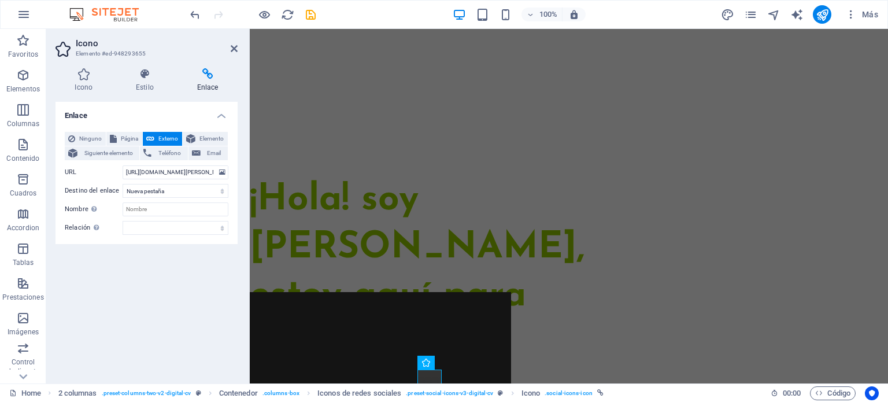
click at [180, 324] on div "Enlace Ninguno Página Externo Elemento Siguiente elemento Teléfono Email Página…" at bounding box center [146, 238] width 182 height 272
click at [179, 171] on input "[URL][DOMAIN_NAME][PERSON_NAME][PERSON_NAME]" at bounding box center [176, 172] width 106 height 14
paste input "profile.php?id=61581117115765"
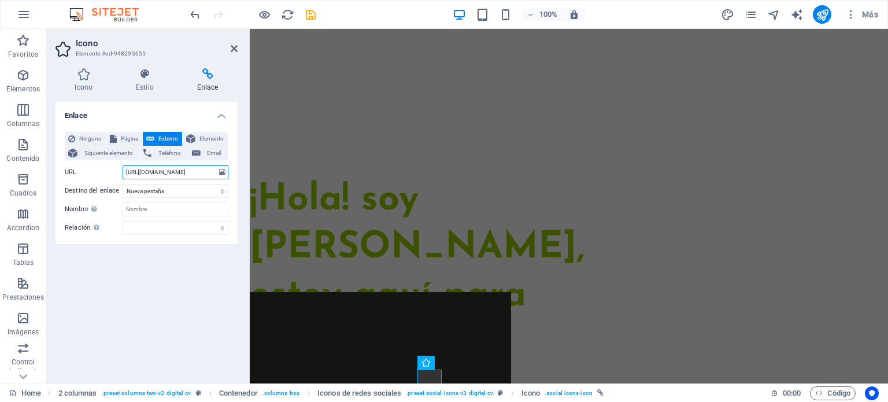
scroll to position [0, 68]
type input "[URL][DOMAIN_NAME]"
click at [425, 177] on div "¡Hola! soy [PERSON_NAME], estoy aquí para ayudarte a lograr tus metas financier…" at bounding box center [395, 320] width 290 height 288
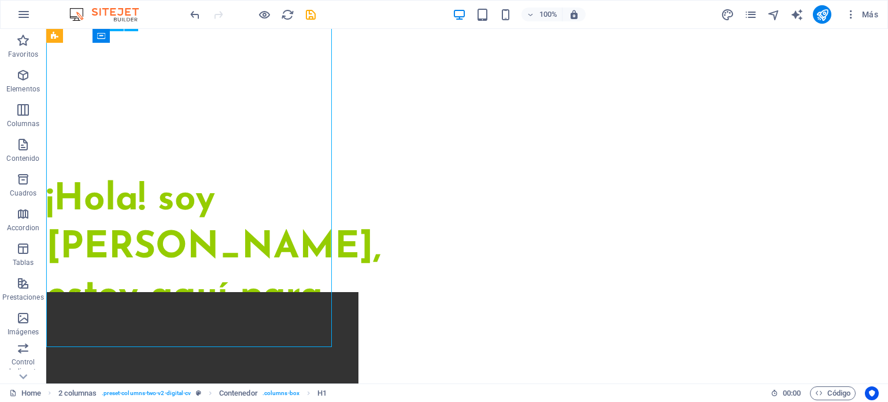
scroll to position [125, 0]
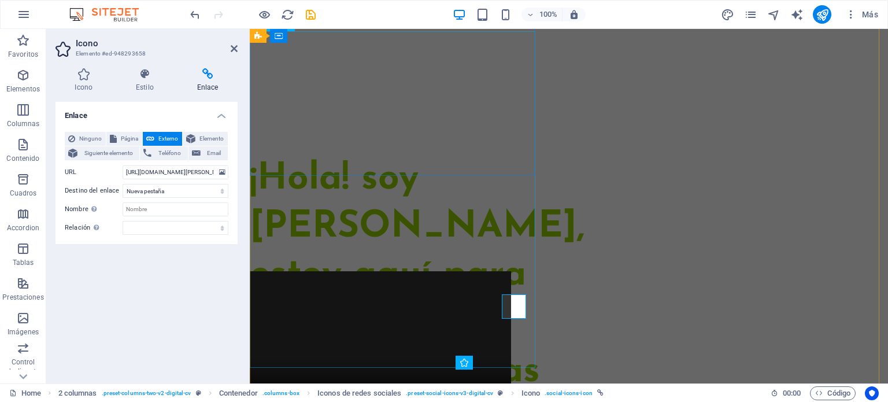
scroll to position [104, 0]
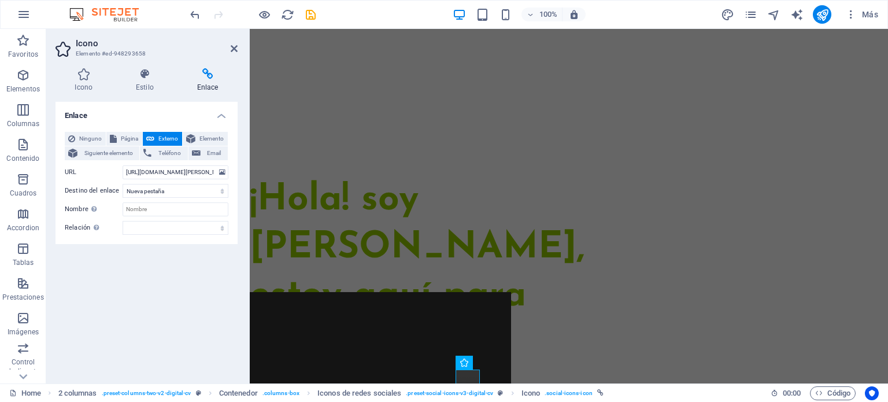
click at [162, 292] on div "Enlace Ninguno Página Externo Elemento Siguiente elemento Teléfono Email Página…" at bounding box center [146, 238] width 182 height 272
click at [179, 172] on input "[URL][DOMAIN_NAME][PERSON_NAME]" at bounding box center [176, 172] width 106 height 14
paste input "company/finanzas-en-vuelo/about/?viewAsMember=true"
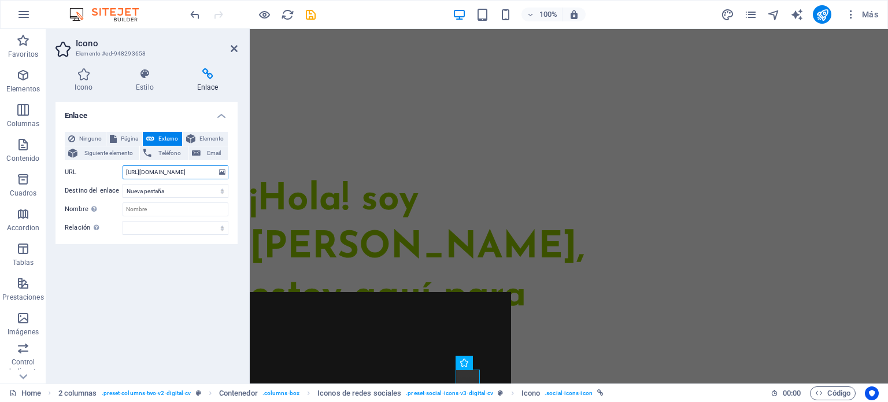
scroll to position [0, 127]
type input "[URL][DOMAIN_NAME]"
click at [511, 292] on figure at bounding box center [366, 364] width 290 height 145
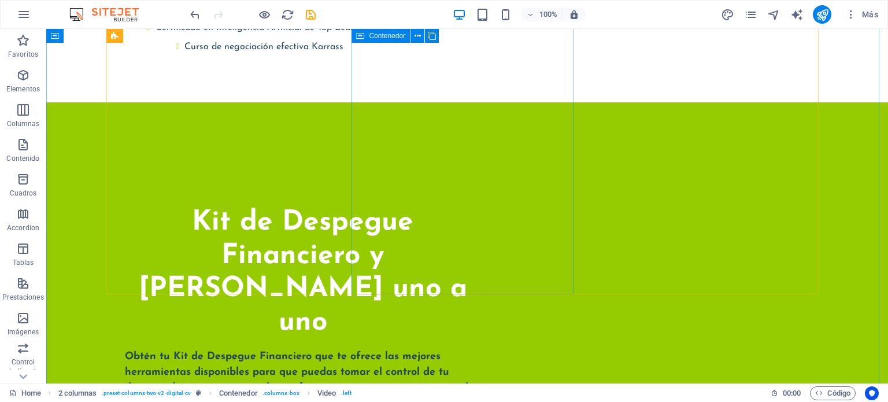
scroll to position [2175, 0]
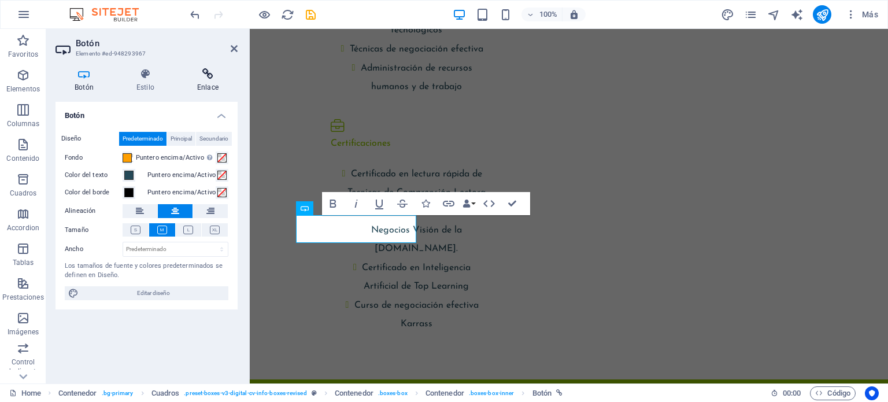
click at [205, 88] on h4 "Enlace" at bounding box center [208, 80] width 60 height 24
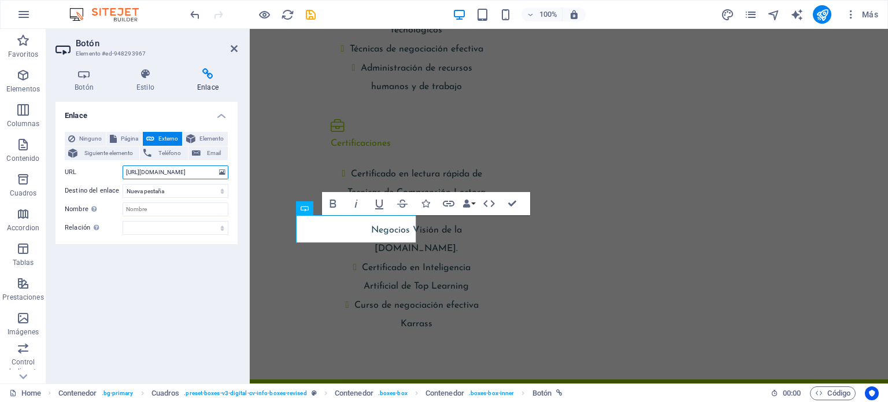
click at [162, 172] on input "[URL][DOMAIN_NAME]" at bounding box center [176, 172] width 106 height 14
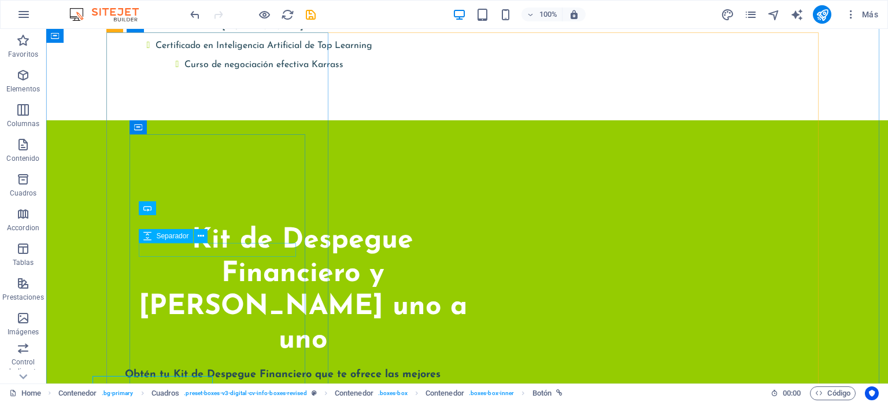
scroll to position [2175, 0]
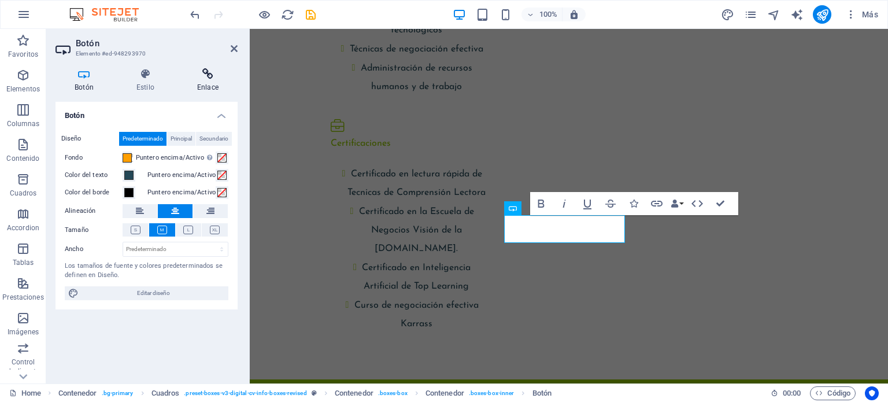
click at [207, 73] on icon at bounding box center [208, 74] width 60 height 12
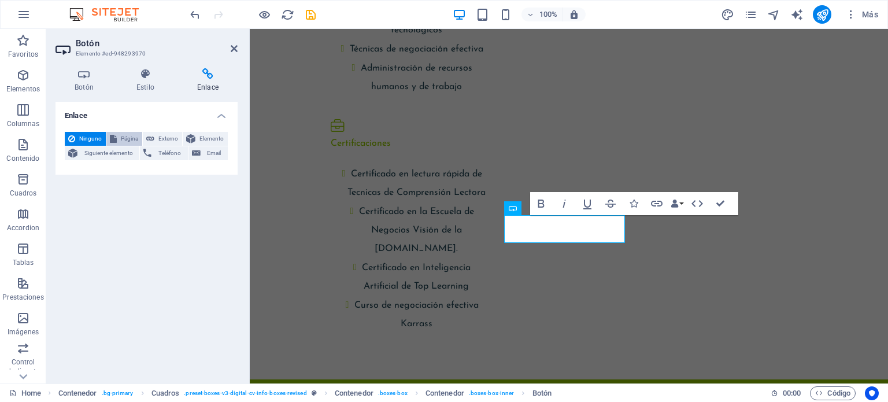
click at [120, 138] on span "Página" at bounding box center [129, 139] width 18 height 14
select select
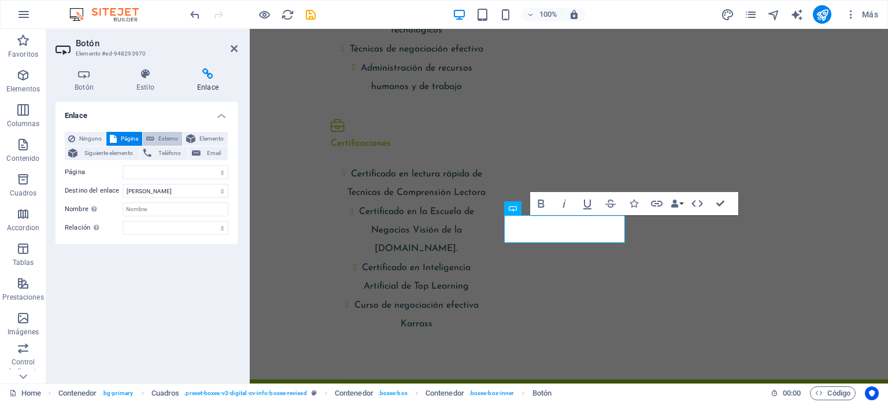
click at [176, 132] on span "Externo" at bounding box center [168, 139] width 21 height 14
select select "blank"
click at [205, 138] on span "Elemento" at bounding box center [211, 139] width 25 height 14
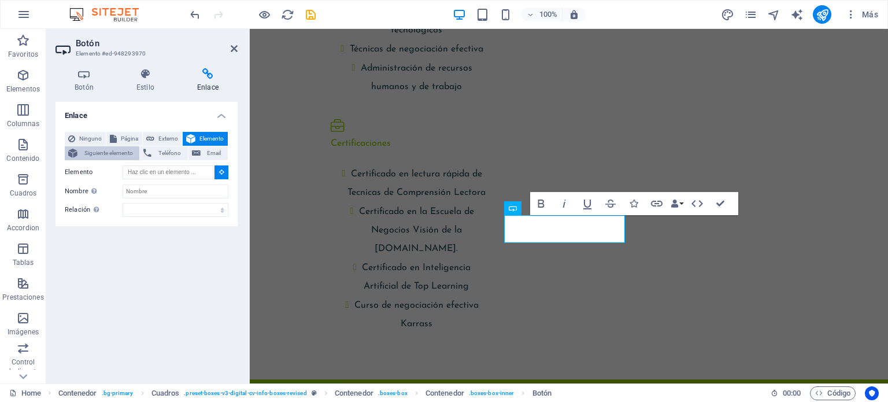
click at [79, 151] on button "Siguiente elemento" at bounding box center [102, 153] width 75 height 14
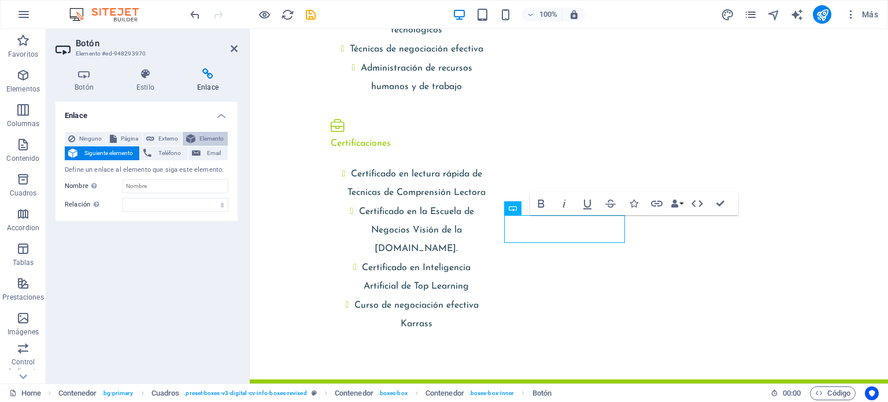
click at [203, 134] on span "Elemento" at bounding box center [211, 139] width 25 height 14
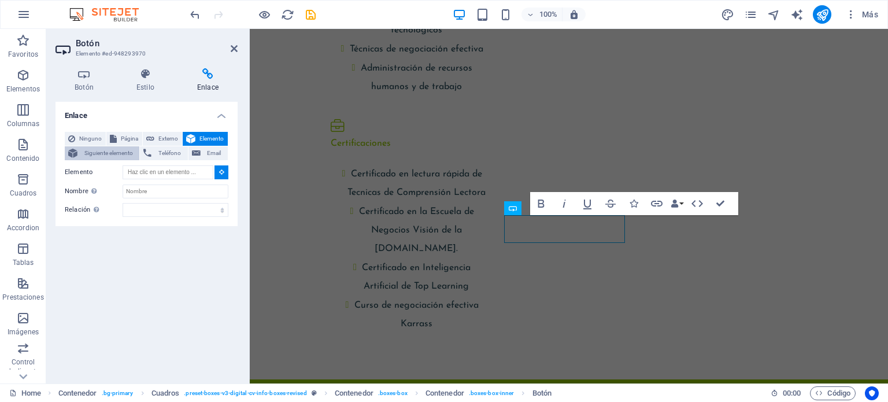
click at [106, 152] on span "Siguiente elemento" at bounding box center [108, 153] width 55 height 14
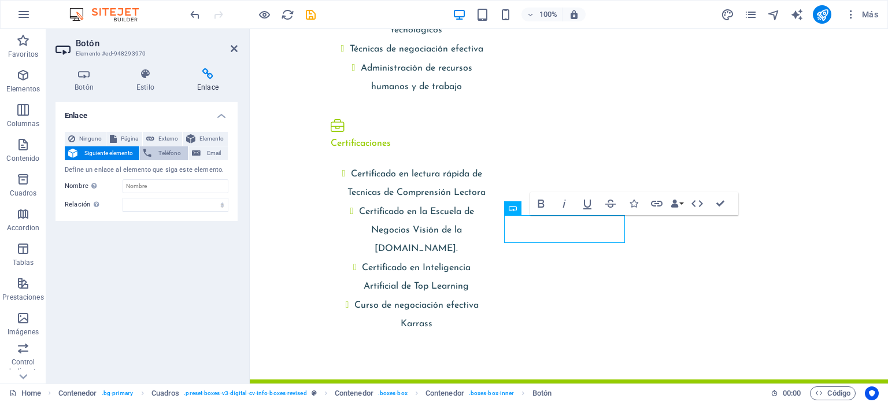
click at [155, 152] on span "Teléfono" at bounding box center [169, 153] width 29 height 14
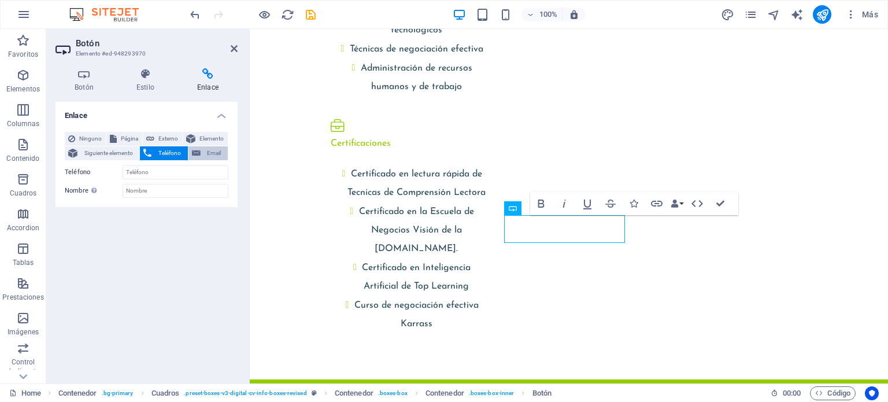
click at [213, 154] on span "Email" at bounding box center [214, 153] width 20 height 14
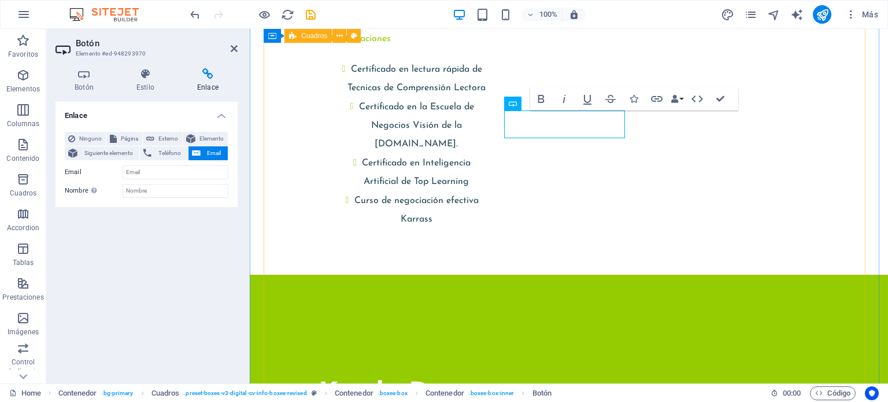
scroll to position [2441, 0]
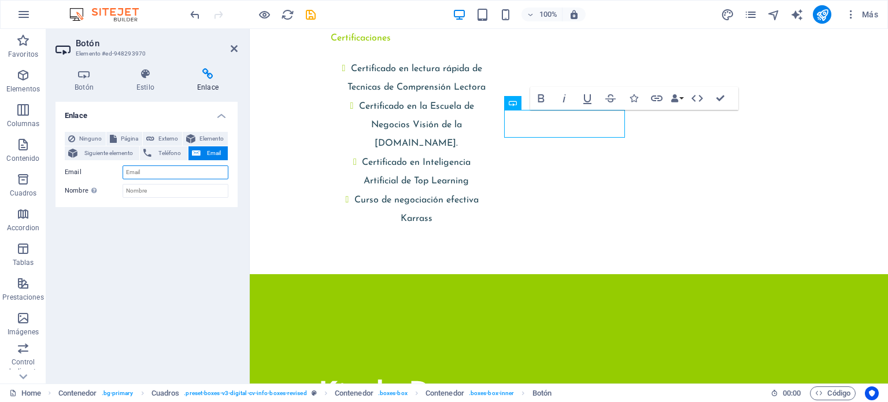
click at [173, 168] on input "Email" at bounding box center [176, 172] width 106 height 14
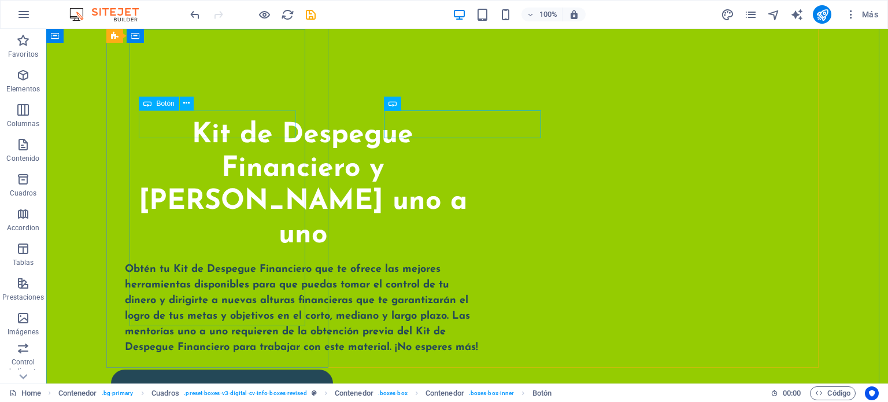
scroll to position [2279, 0]
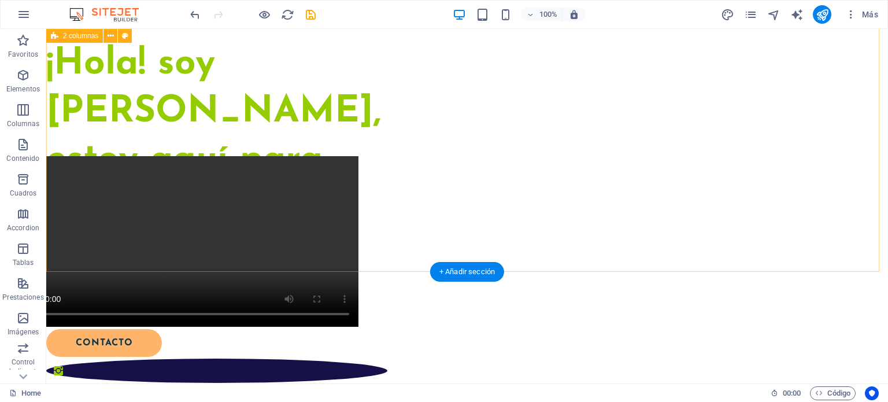
scroll to position [0, 0]
